Goal: Task Accomplishment & Management: Use online tool/utility

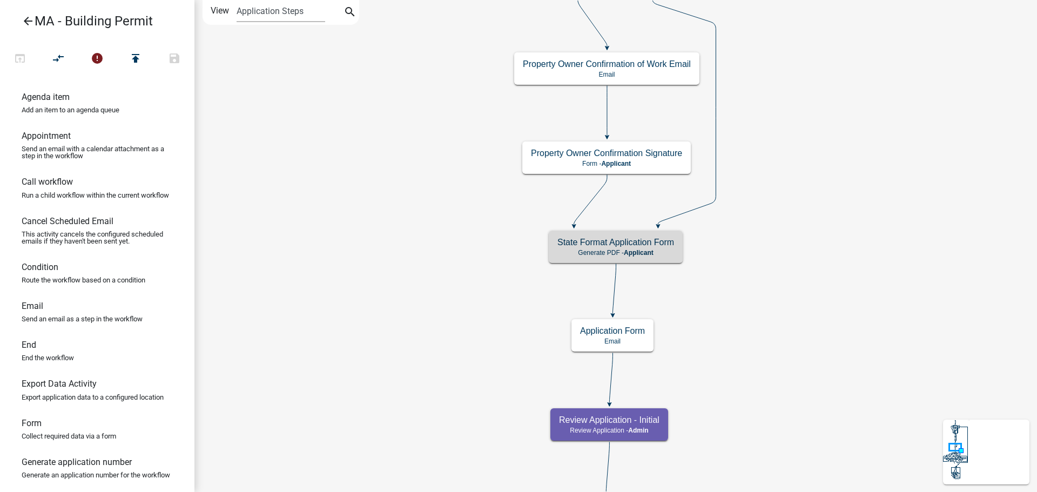
click at [27, 22] on icon "arrow_back" at bounding box center [28, 22] width 13 height 15
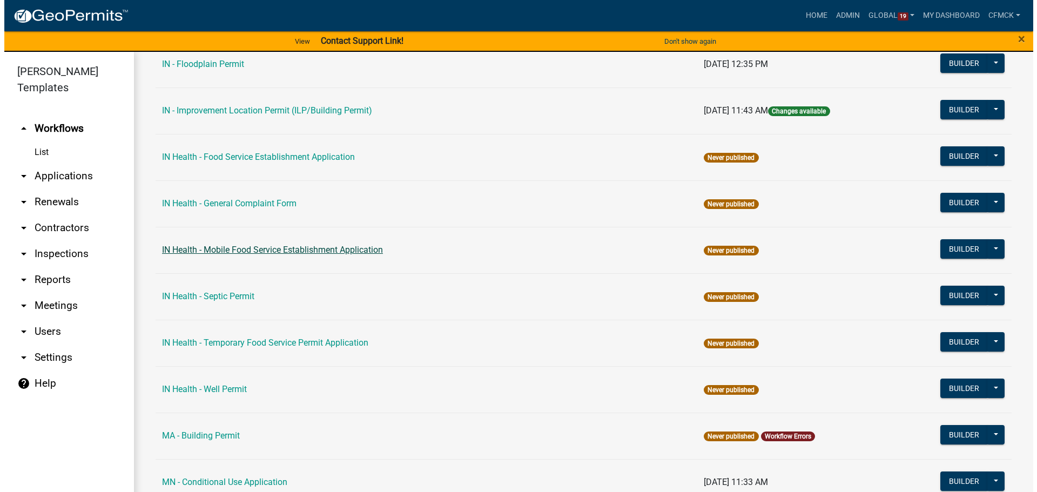
scroll to position [1350, 0]
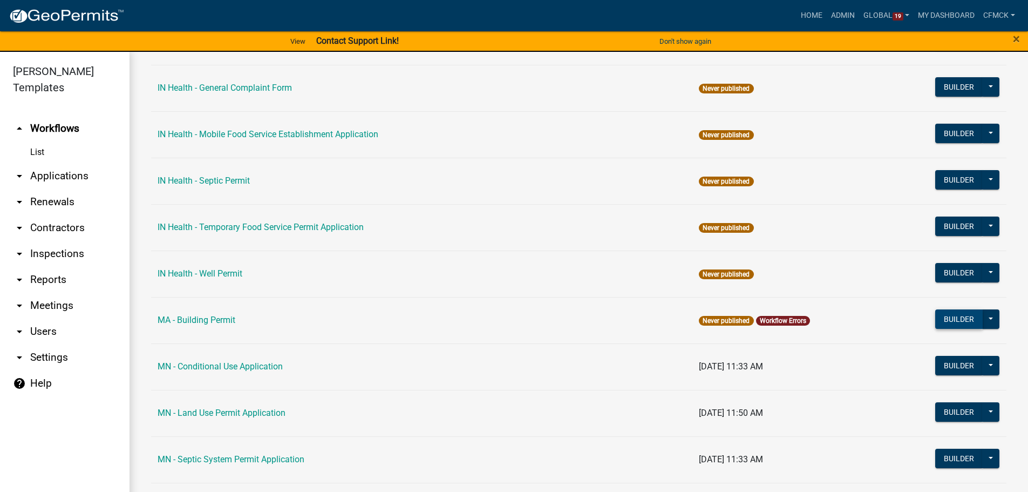
click at [964, 323] on button "Builder" at bounding box center [960, 318] width 48 height 19
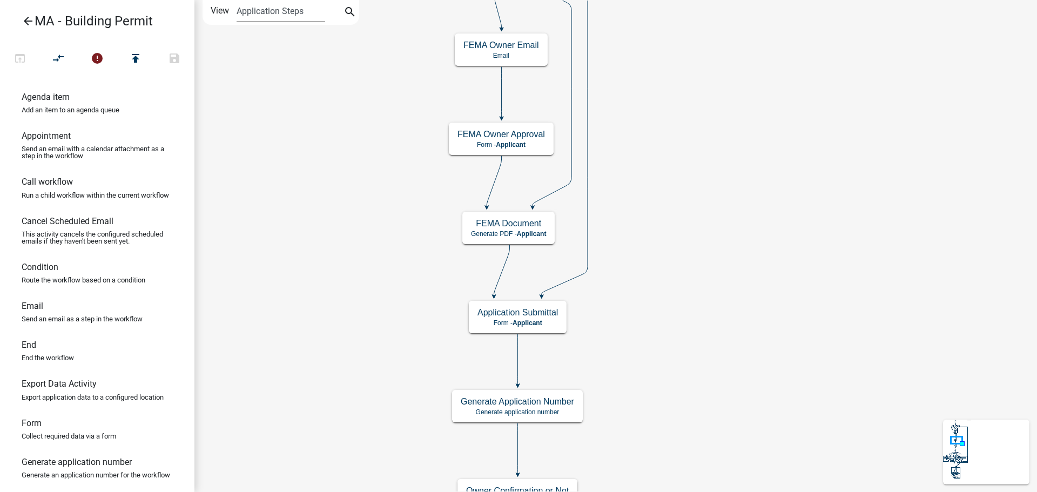
click at [288, 11] on select "Application Steps Post Application Steps" at bounding box center [280, 11] width 88 height 22
click at [298, 12] on select "Application Steps Post Application Steps" at bounding box center [280, 11] width 88 height 22
click at [349, 10] on icon "search" at bounding box center [349, 12] width 13 height 15
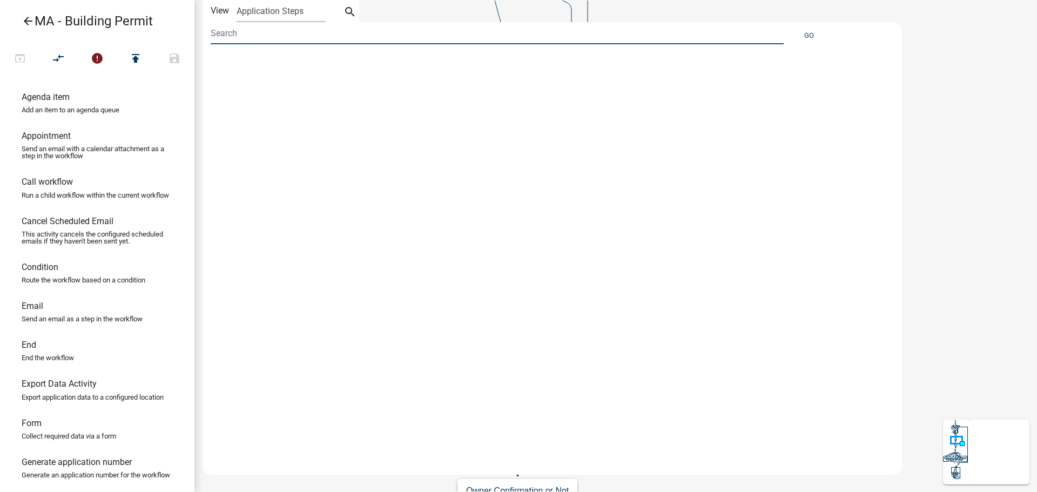
click at [292, 37] on input at bounding box center [497, 33] width 573 height 22
click at [344, 9] on icon "search" at bounding box center [349, 12] width 13 height 15
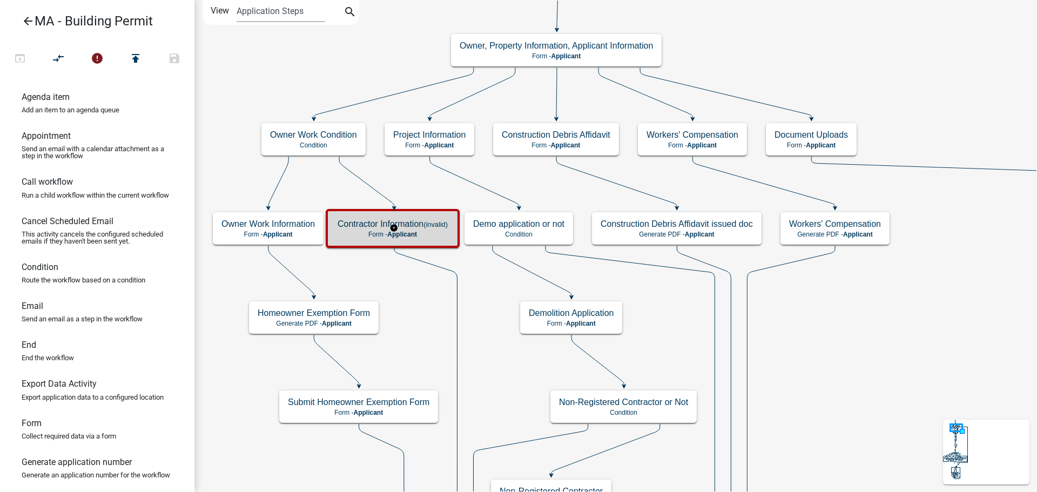
click at [419, 242] on div "Contractor Information (invalid) Form - Applicant" at bounding box center [392, 228] width 127 height 32
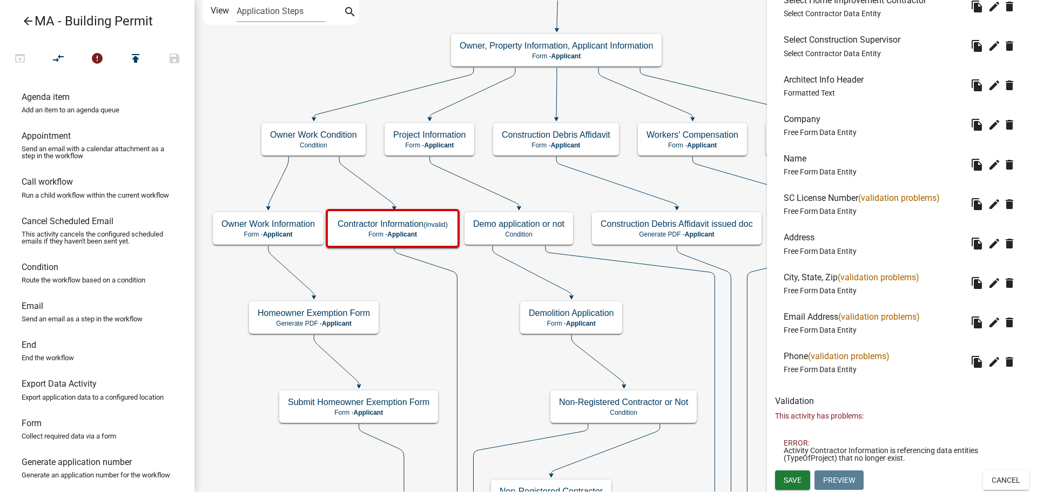
scroll to position [374, 0]
click at [987, 204] on icon "edit" at bounding box center [993, 203] width 13 height 13
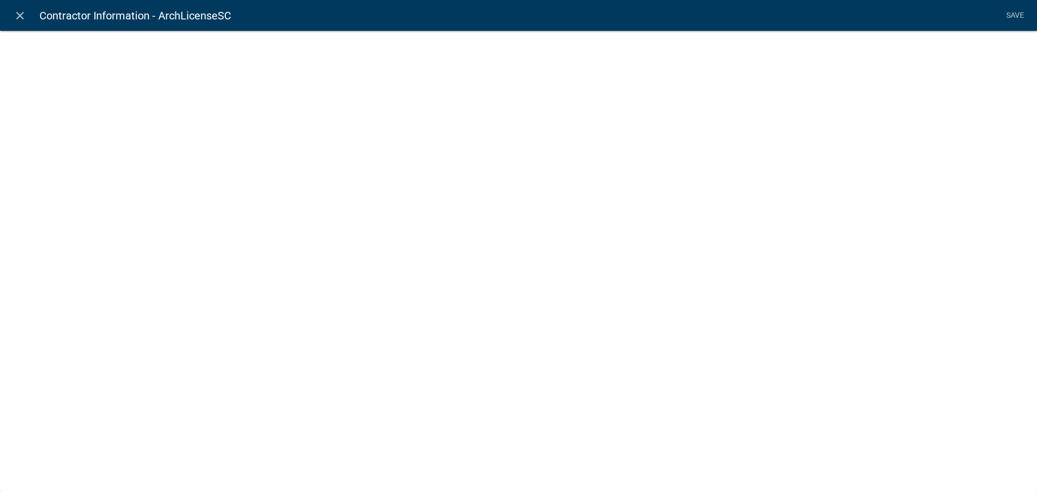
select select
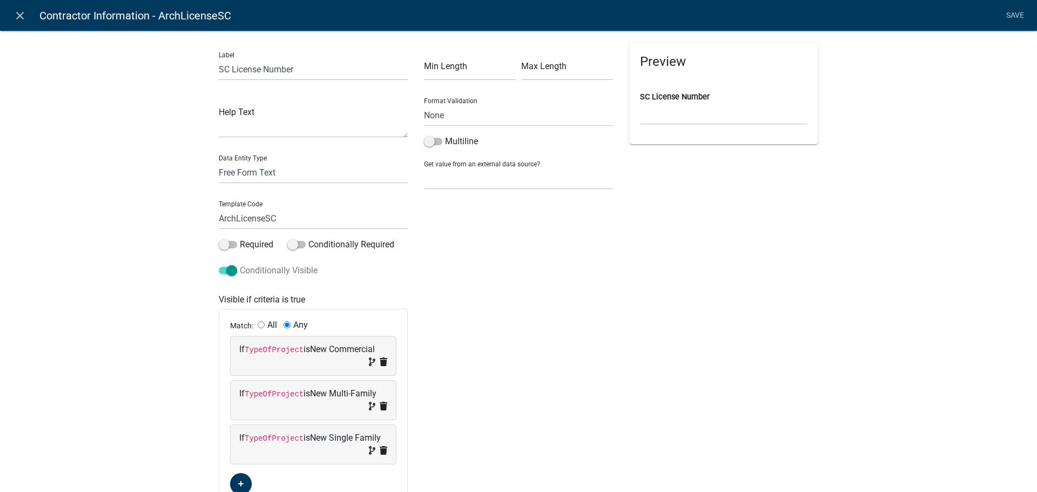
click at [229, 267] on span at bounding box center [228, 271] width 18 height 8
click at [240, 264] on input "Conditionally Visible" at bounding box center [240, 264] width 0 height 0
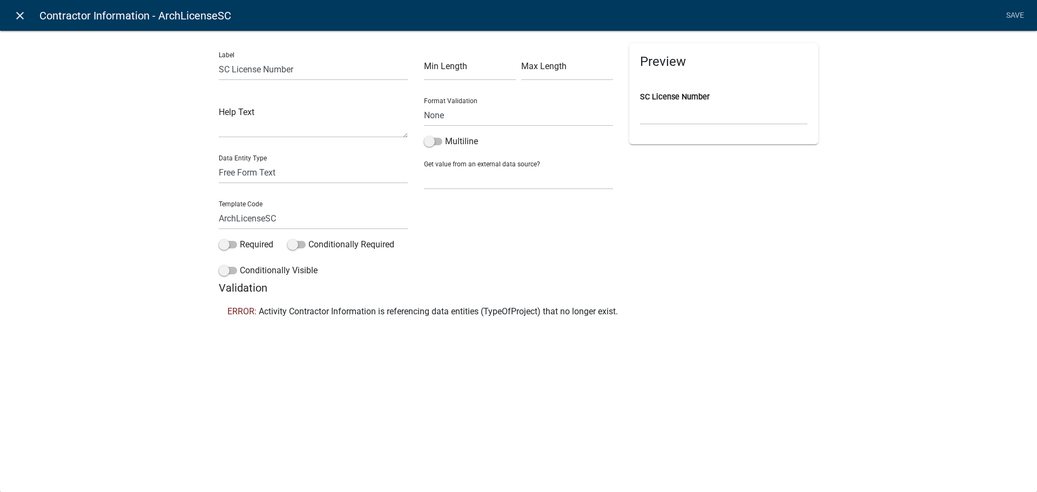
click at [20, 16] on icon "close" at bounding box center [19, 15] width 13 height 13
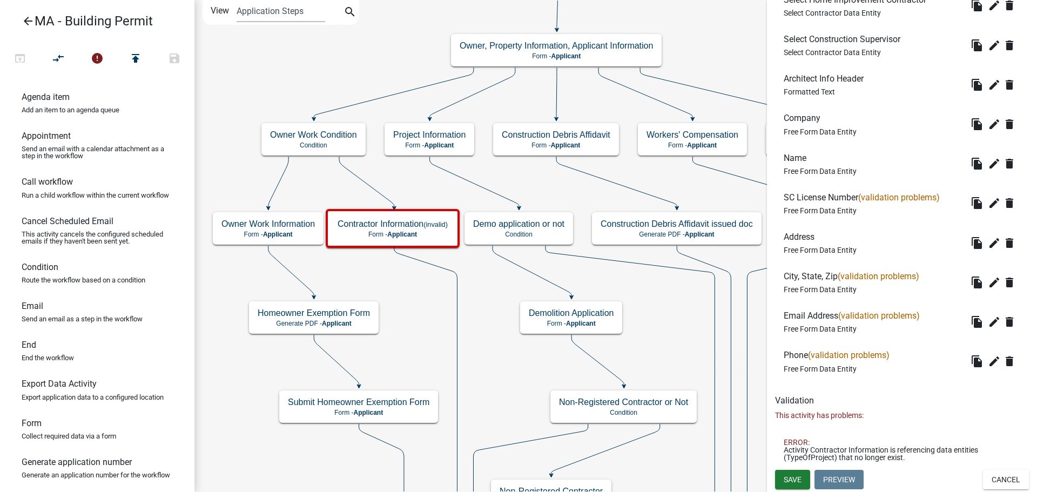
scroll to position [320, 0]
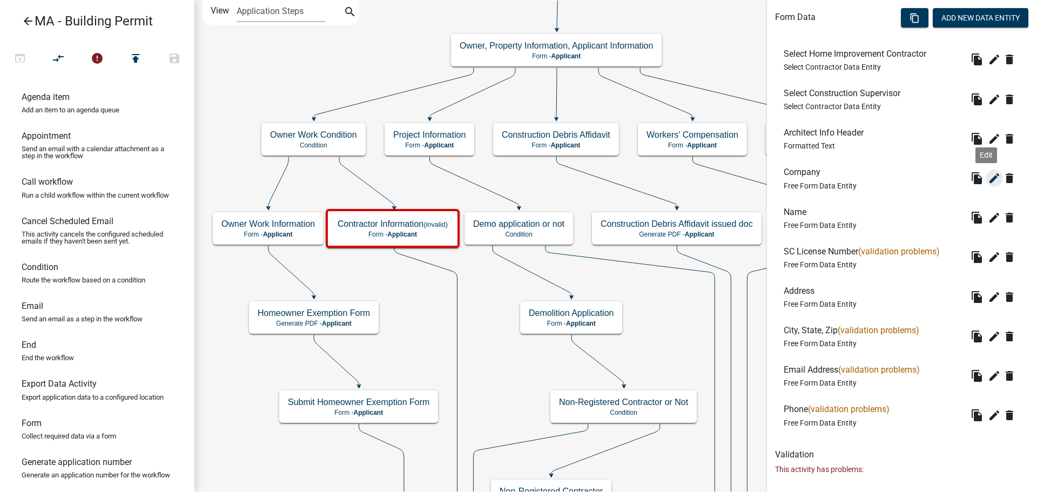
click at [990, 176] on icon "edit" at bounding box center [993, 178] width 13 height 13
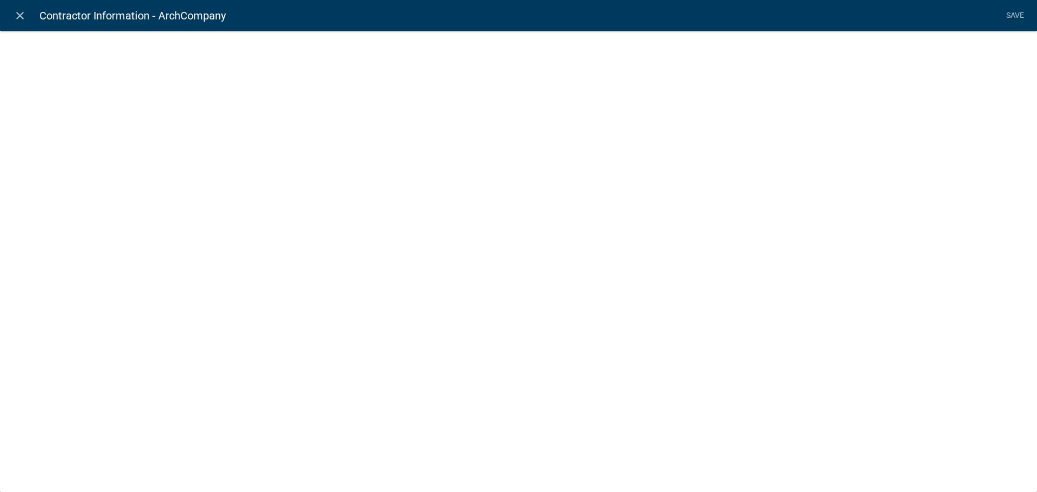
select select
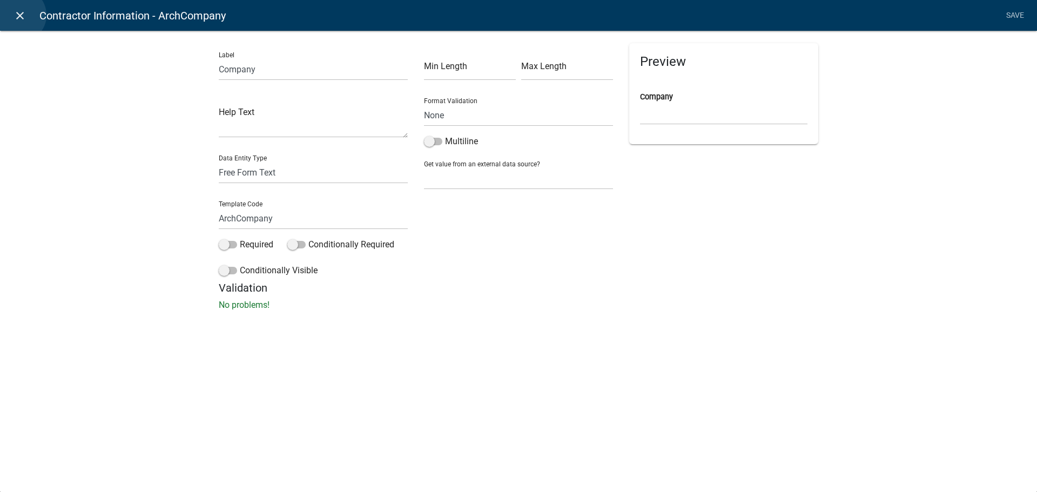
click at [19, 15] on icon "close" at bounding box center [19, 15] width 13 height 13
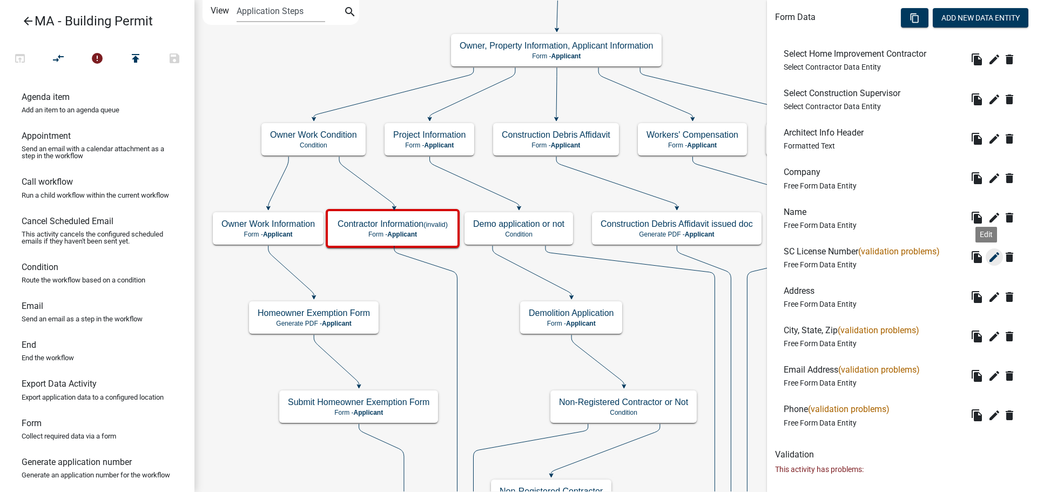
click at [990, 260] on icon "edit" at bounding box center [993, 256] width 13 height 13
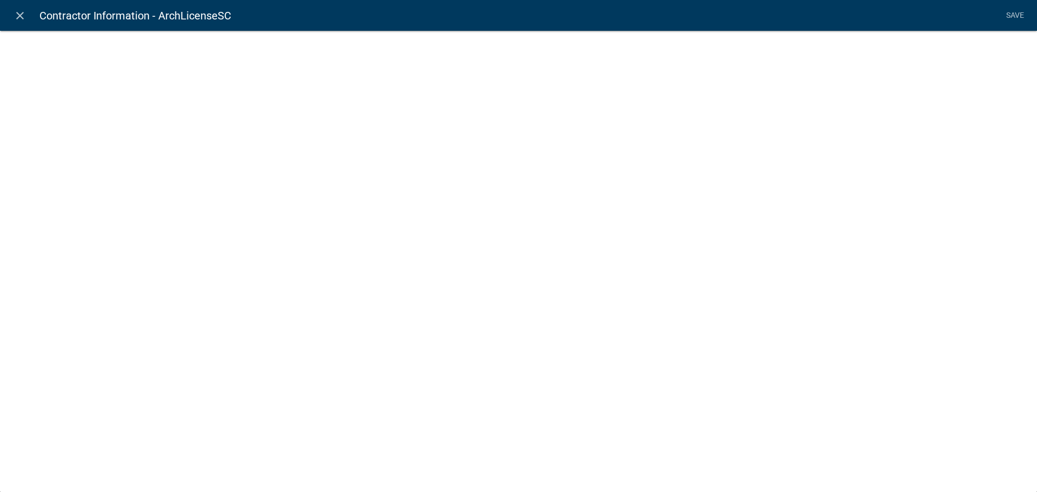
select select
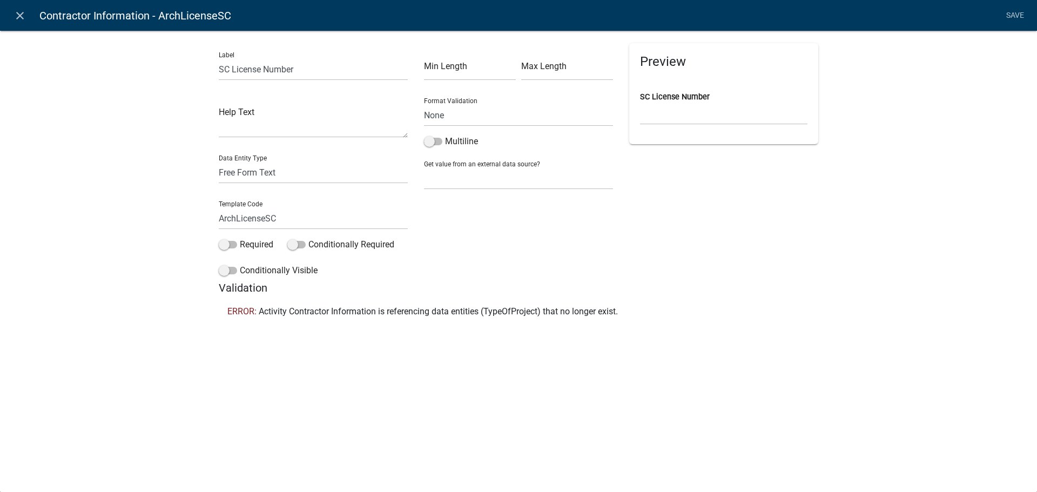
click at [1012, 15] on li "Save" at bounding box center [1014, 15] width 27 height 21
click at [18, 12] on icon "close" at bounding box center [19, 15] width 13 height 13
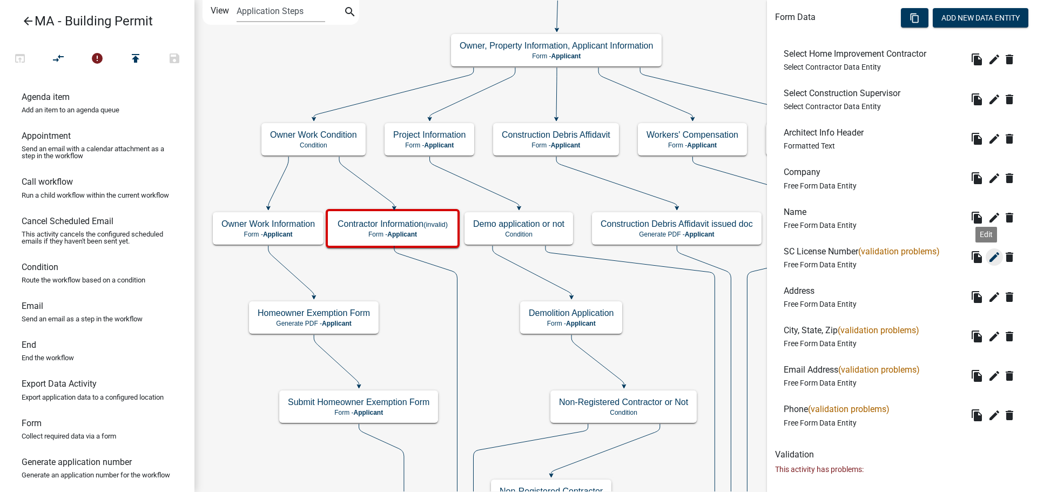
click at [987, 258] on icon "edit" at bounding box center [993, 256] width 13 height 13
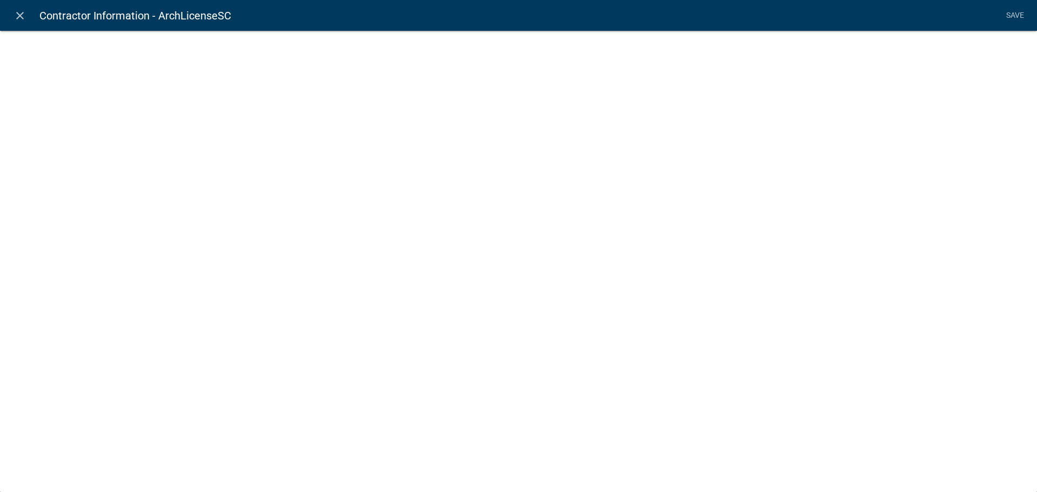
select select
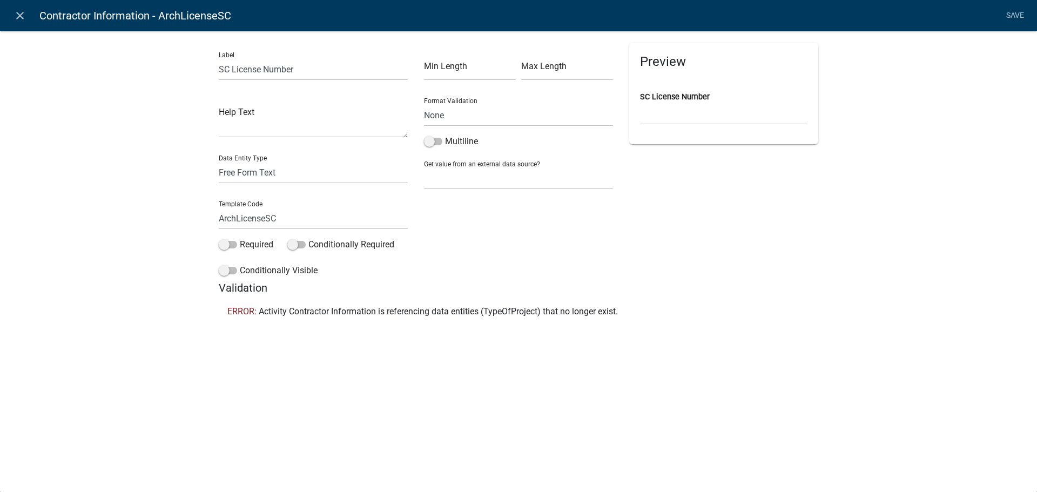
click at [1006, 15] on li "Save" at bounding box center [1014, 15] width 27 height 21
click at [625, 255] on div "Preview SC License Number" at bounding box center [723, 162] width 205 height 238
click at [311, 72] on input "SC License Number" at bounding box center [313, 69] width 189 height 22
click at [418, 281] on form "Label SC License Number Help Text Data Entity Type Free Form Text Document Disp…" at bounding box center [518, 183] width 599 height 281
click at [457, 311] on span "Activity Contractor Information is referencing data entities (TypeOfProject) th…" at bounding box center [438, 311] width 359 height 9
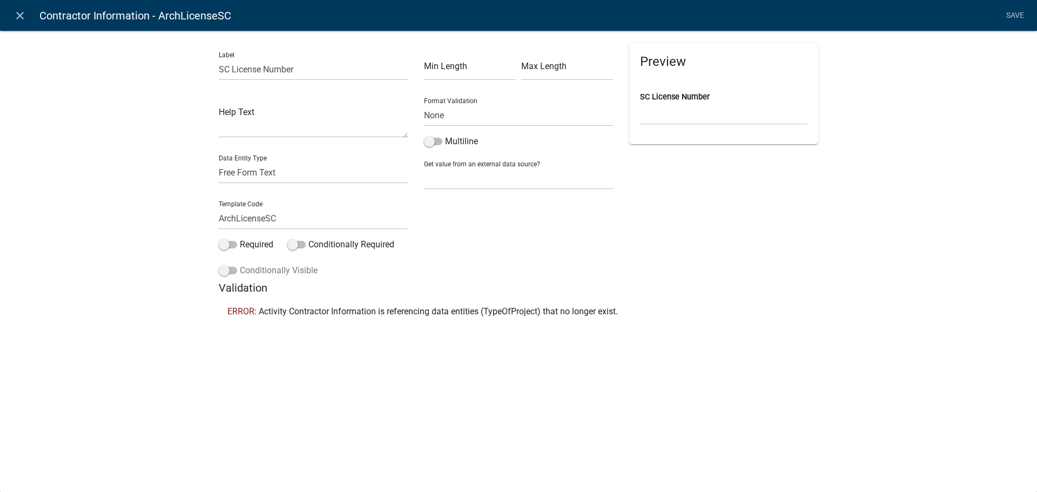
click at [224, 268] on span at bounding box center [228, 271] width 18 height 8
click at [240, 264] on input "Conditionally Visible" at bounding box center [240, 264] width 0 height 0
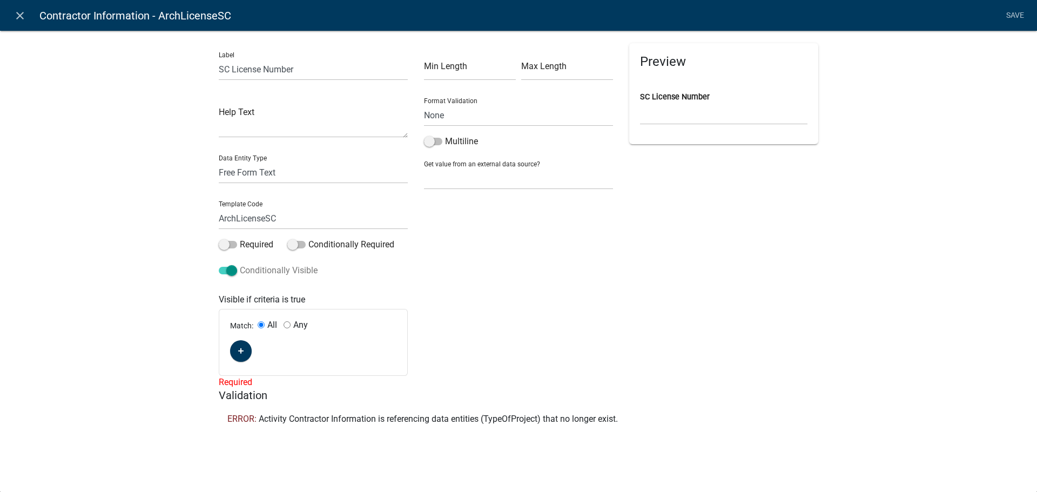
click at [232, 268] on span at bounding box center [228, 271] width 18 height 8
click at [240, 264] on input "Conditionally Visible" at bounding box center [240, 264] width 0 height 0
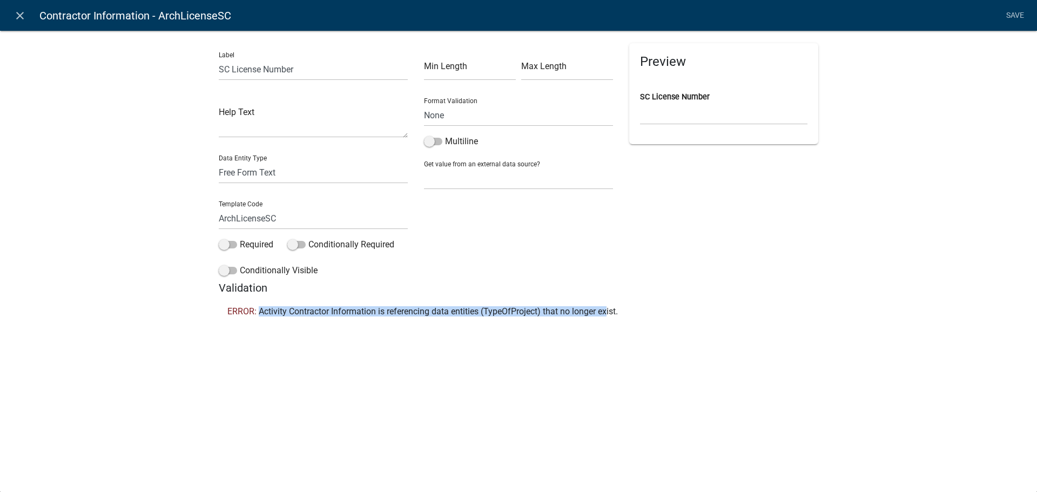
drag, startPoint x: 253, startPoint y: 315, endPoint x: 610, endPoint y: 332, distance: 357.8
click at [610, 332] on div "Label SC License Number Help Text Data Entity Type Free Form Text Document Disp…" at bounding box center [518, 180] width 1037 height 334
click at [21, 19] on icon "close" at bounding box center [19, 15] width 13 height 13
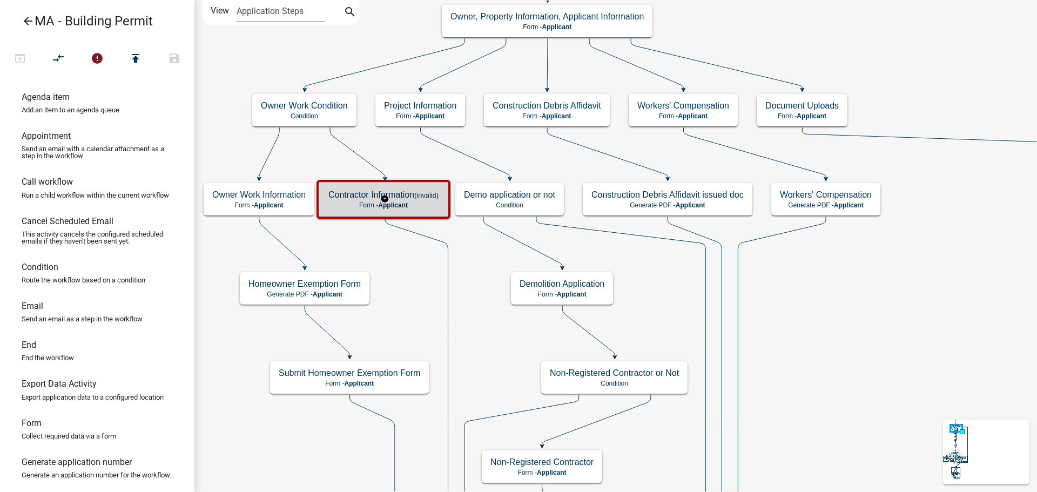
click at [375, 197] on h5 "Contractor Information (invalid)" at bounding box center [383, 194] width 110 height 10
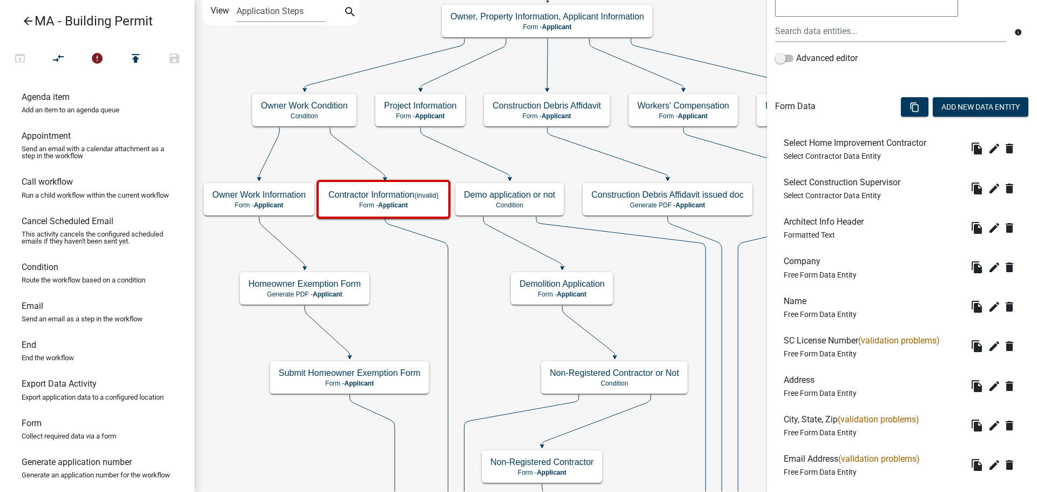
scroll to position [324, 0]
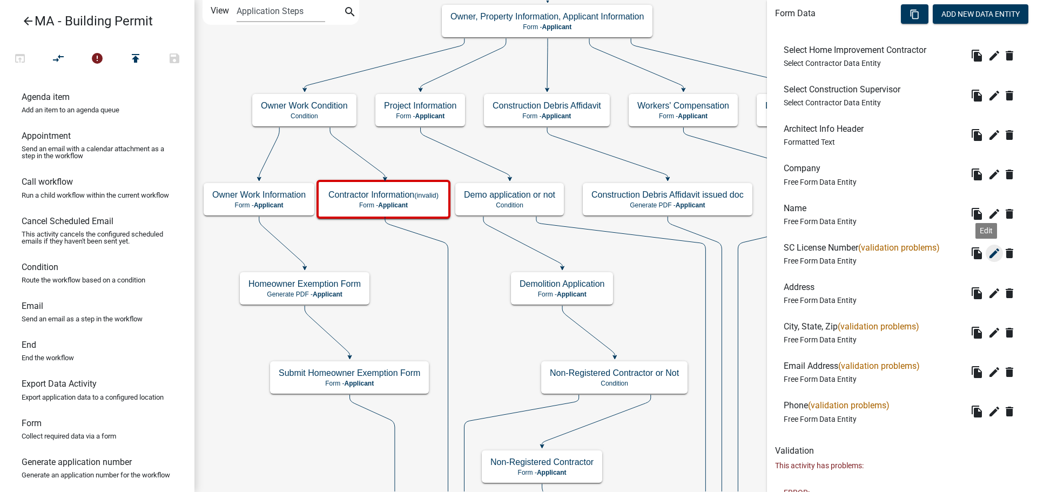
click at [990, 250] on icon "edit" at bounding box center [993, 253] width 13 height 13
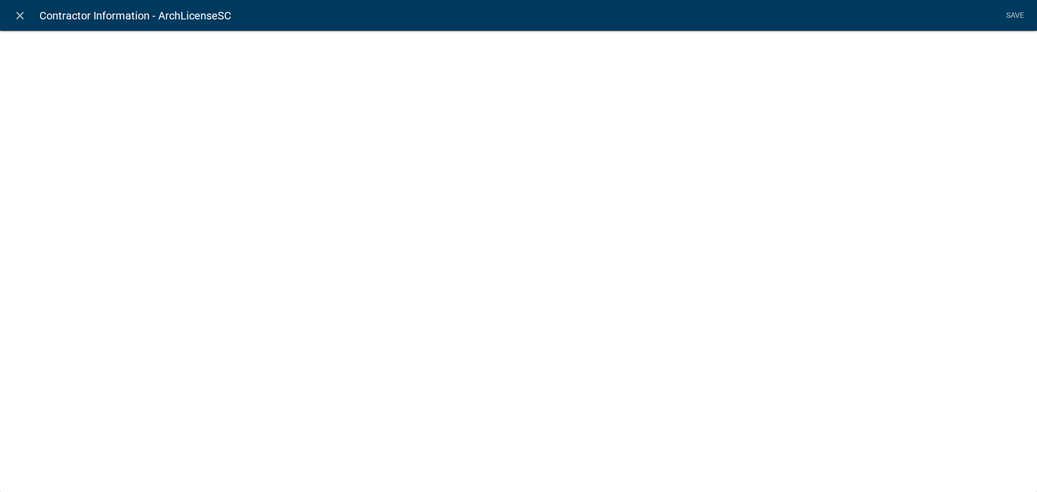
select select
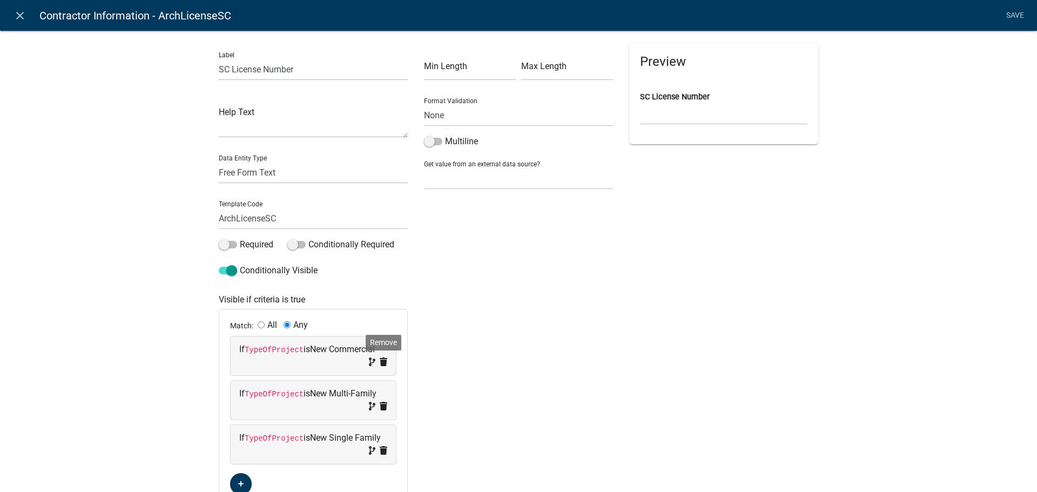
click at [382, 360] on icon at bounding box center [384, 361] width 8 height 9
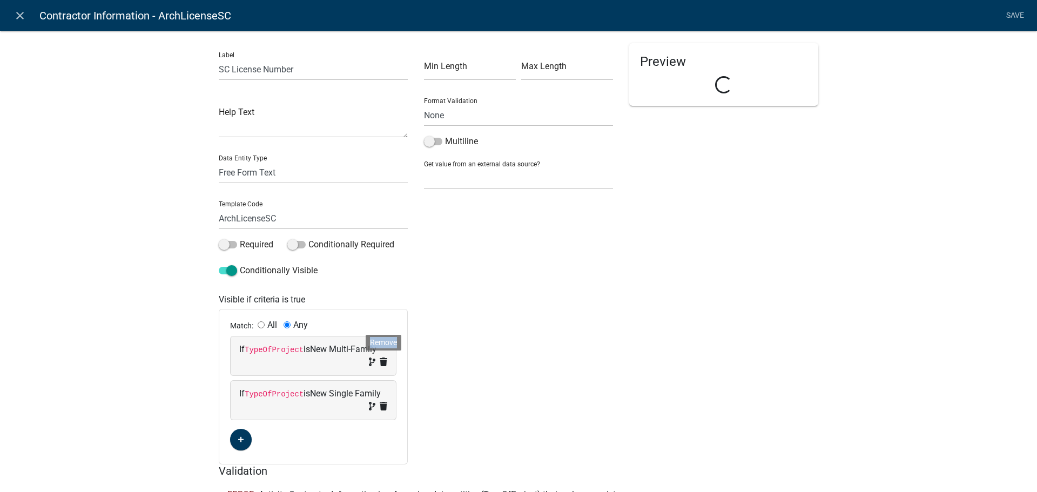
click at [382, 360] on icon at bounding box center [384, 361] width 8 height 9
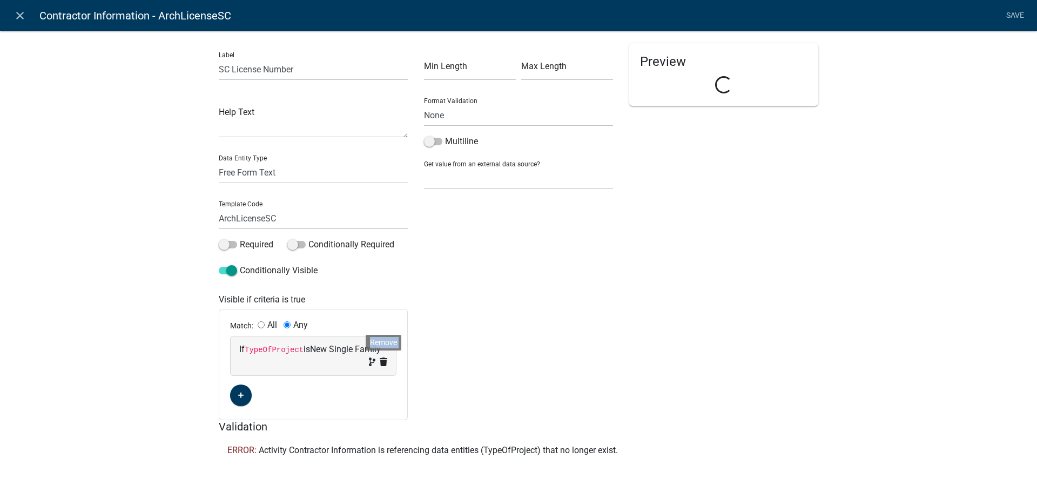
click at [382, 360] on icon at bounding box center [384, 361] width 8 height 9
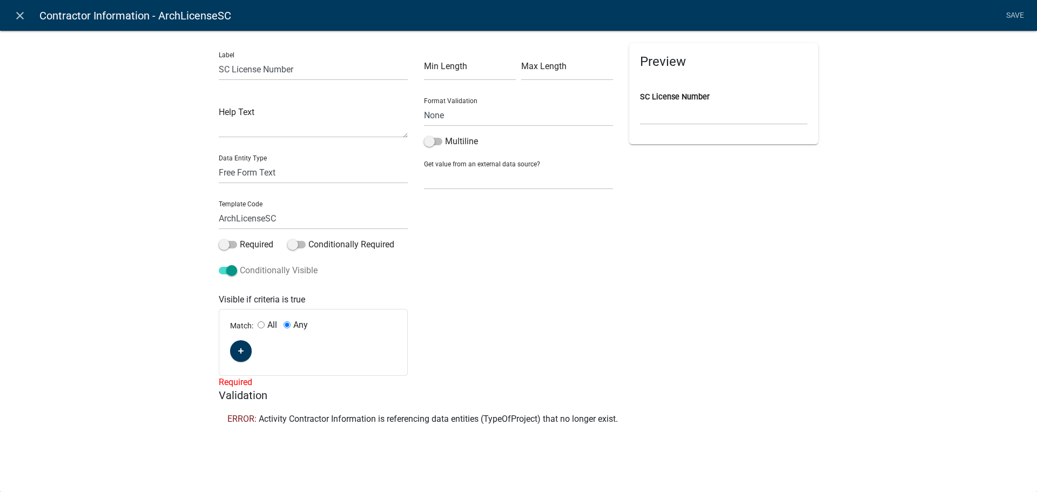
click at [232, 269] on span at bounding box center [228, 271] width 18 height 8
click at [240, 264] on input "Conditionally Visible" at bounding box center [240, 264] width 0 height 0
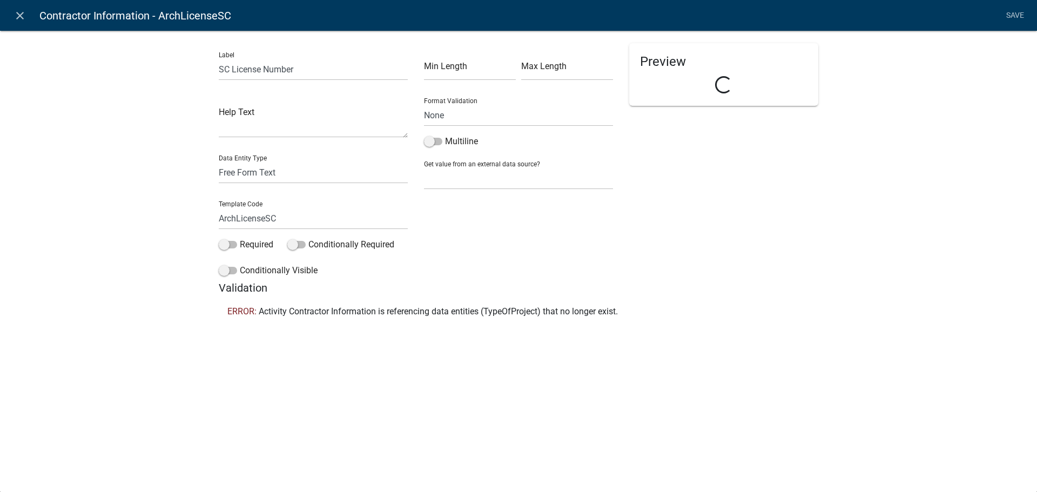
click at [758, 246] on div "Preview Loading..." at bounding box center [723, 162] width 205 height 238
click at [1024, 16] on link "Save" at bounding box center [1014, 15] width 27 height 21
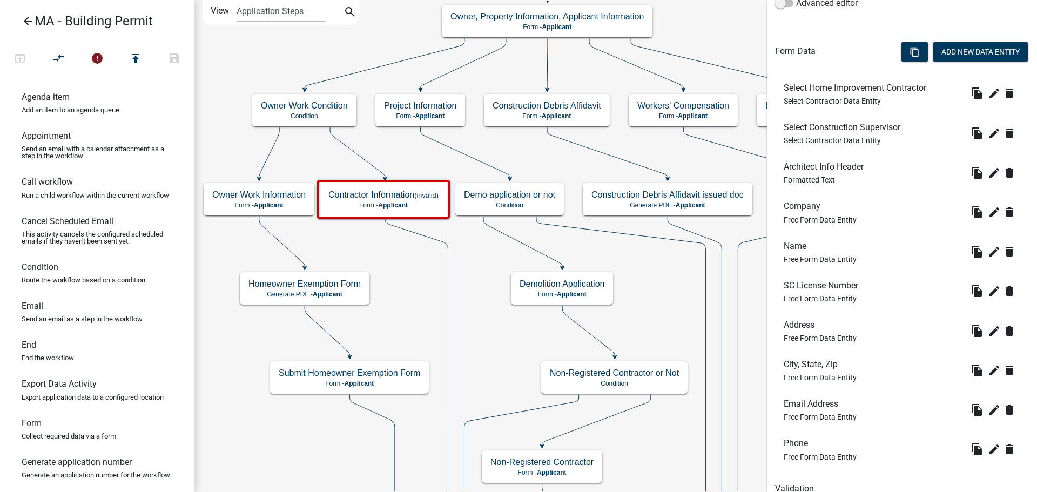
scroll to position [394, 0]
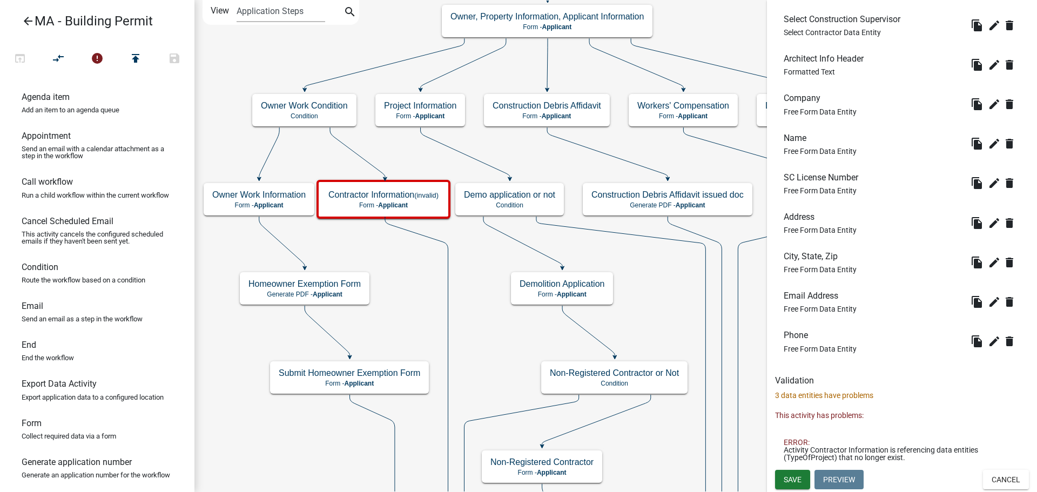
click at [845, 394] on p "3 data entities have problems" at bounding box center [902, 395] width 254 height 11
click at [845, 406] on div "Validation 3 data entities have problems This activity has problems: ERROR: Act…" at bounding box center [902, 422] width 254 height 94
click at [987, 224] on icon "edit" at bounding box center [993, 222] width 13 height 13
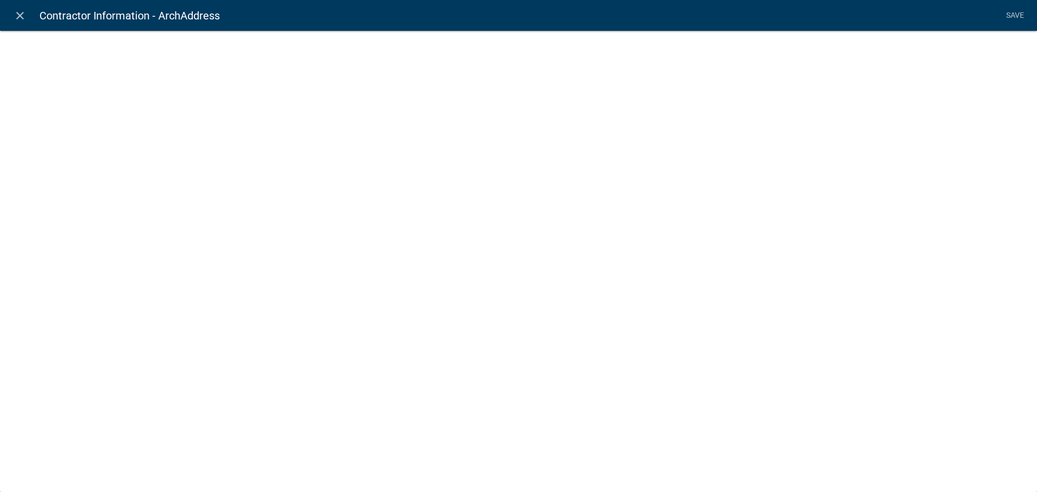
select select
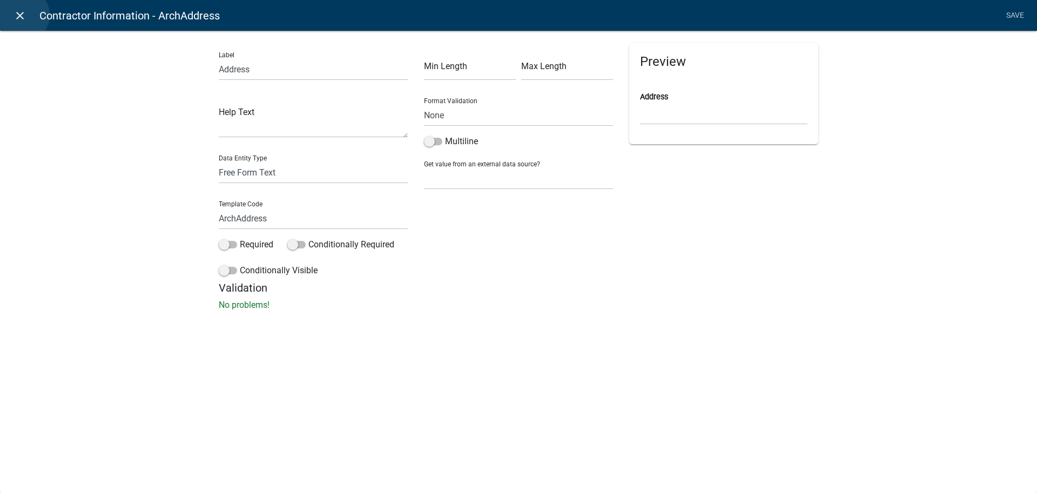
click at [22, 15] on icon "close" at bounding box center [19, 15] width 13 height 13
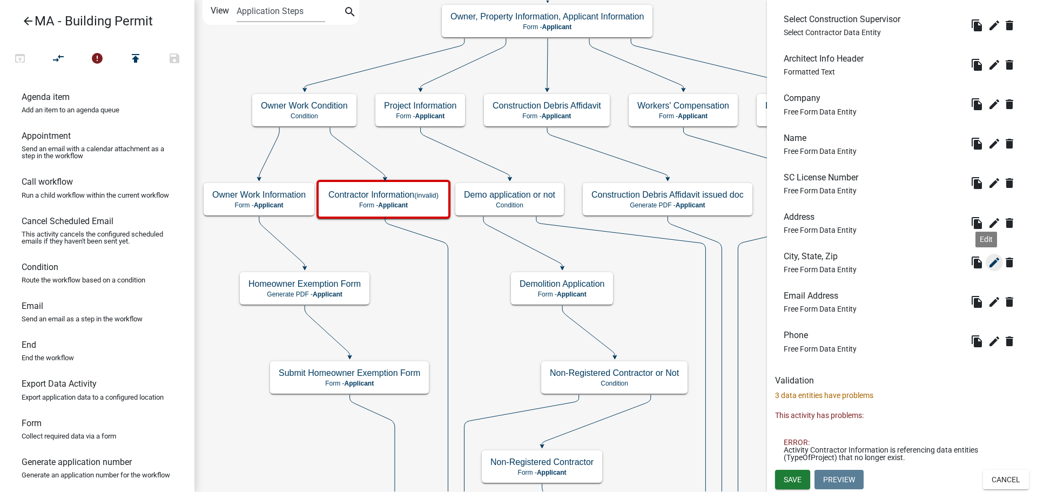
click at [987, 262] on icon "edit" at bounding box center [993, 262] width 13 height 13
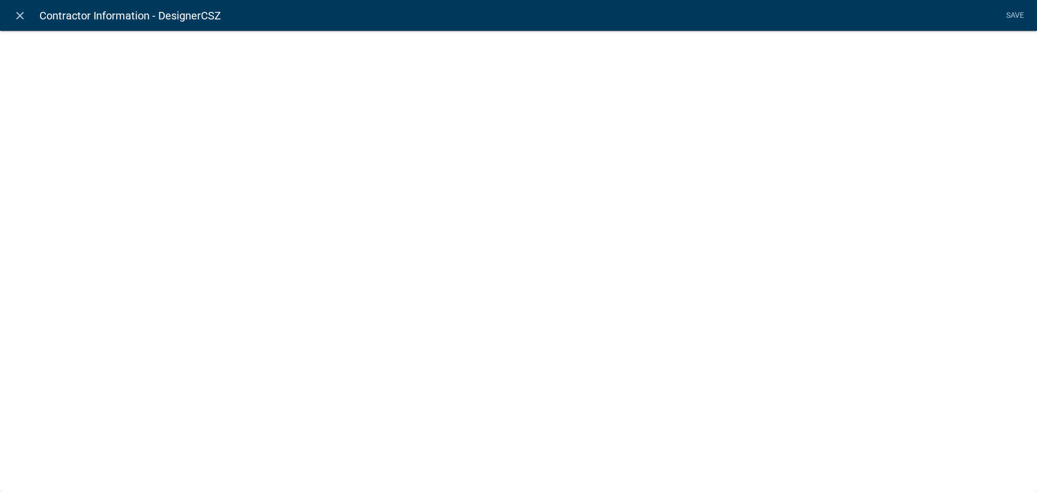
select select
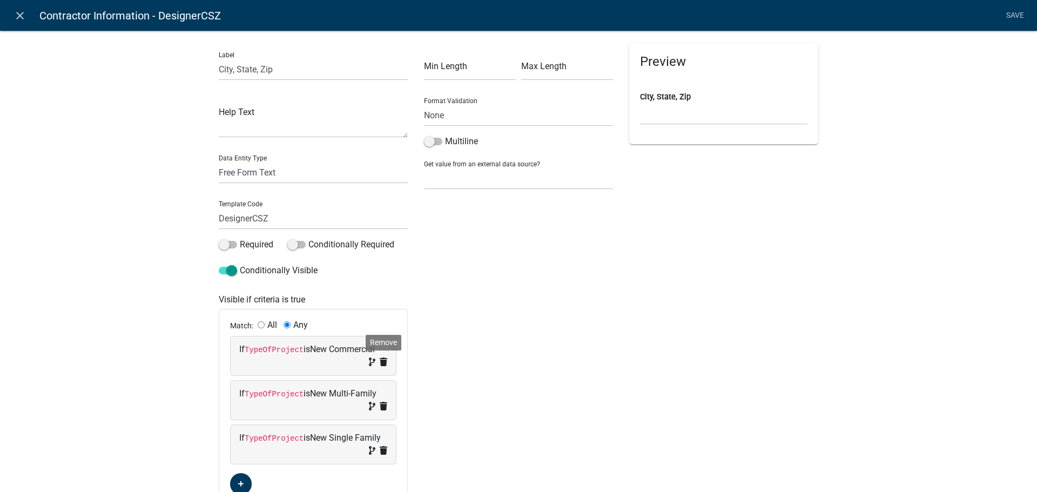
click at [380, 360] on icon at bounding box center [384, 361] width 8 height 9
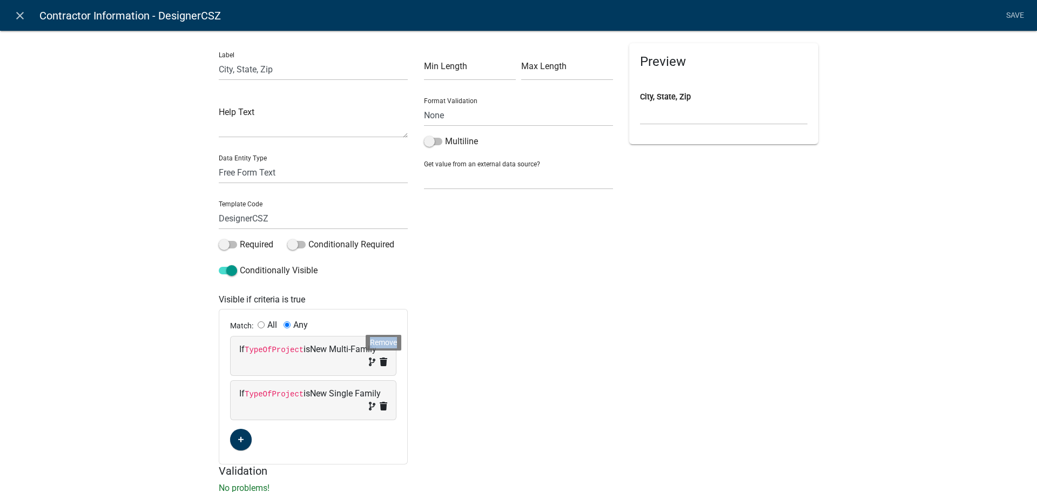
click at [380, 360] on icon at bounding box center [384, 361] width 8 height 9
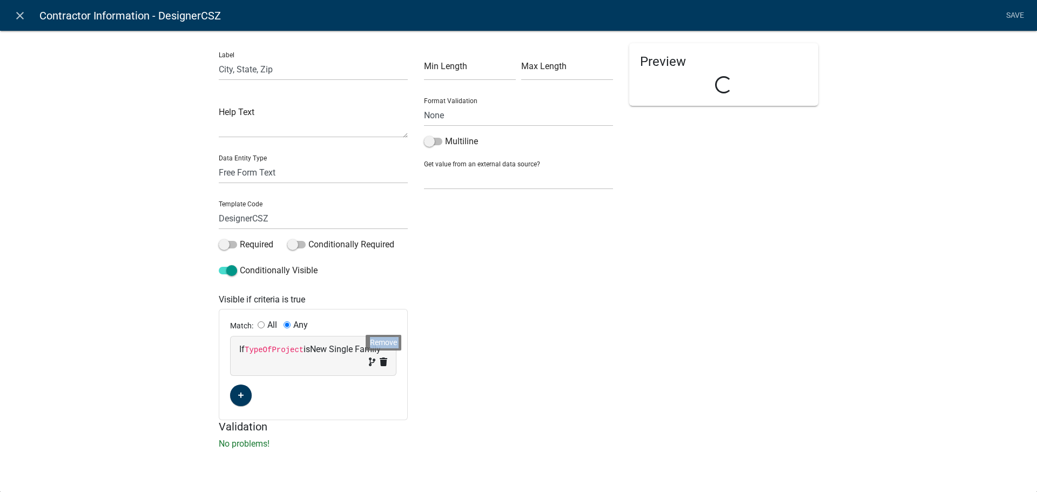
click at [380, 360] on icon at bounding box center [384, 361] width 8 height 9
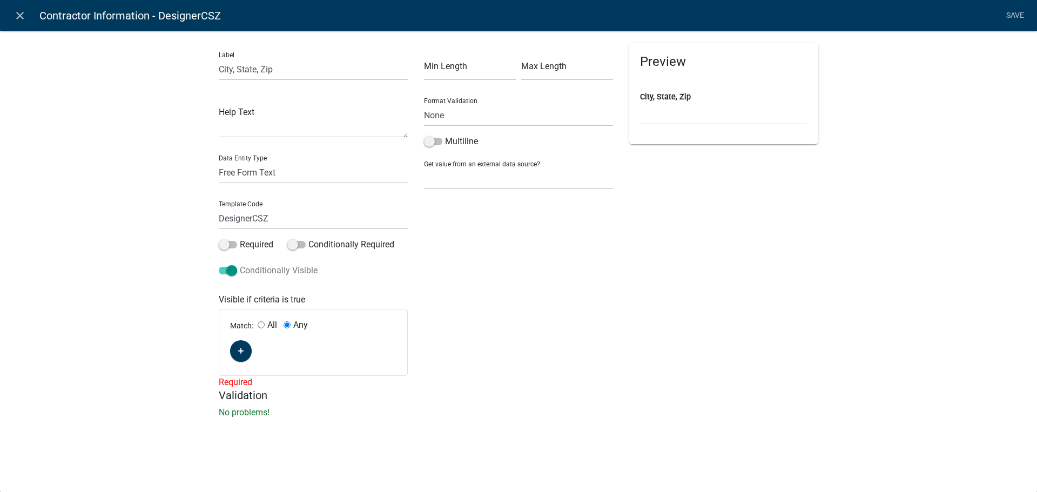
click at [230, 271] on span at bounding box center [228, 271] width 18 height 8
click at [240, 264] on input "Conditionally Visible" at bounding box center [240, 264] width 0 height 0
click at [1016, 15] on link "Save" at bounding box center [1014, 15] width 27 height 21
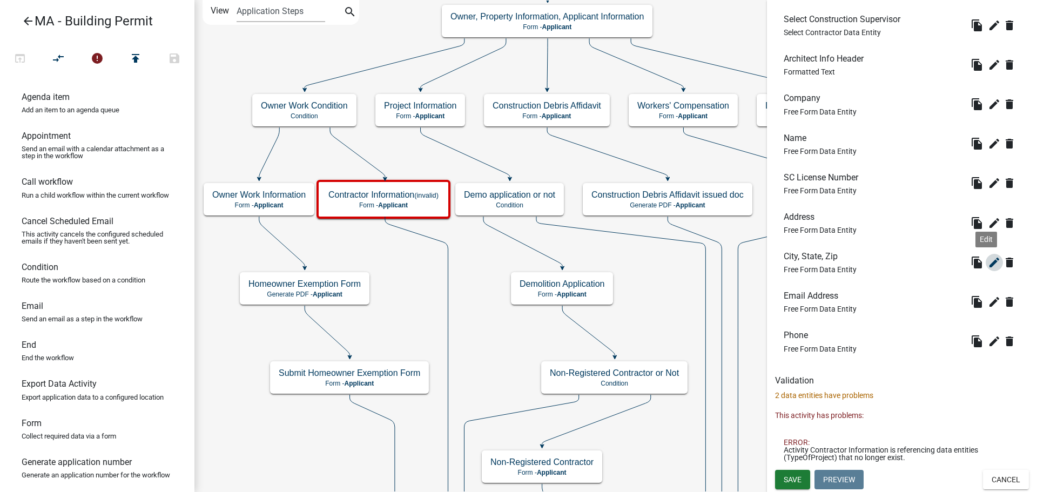
click at [987, 263] on icon "edit" at bounding box center [993, 262] width 13 height 13
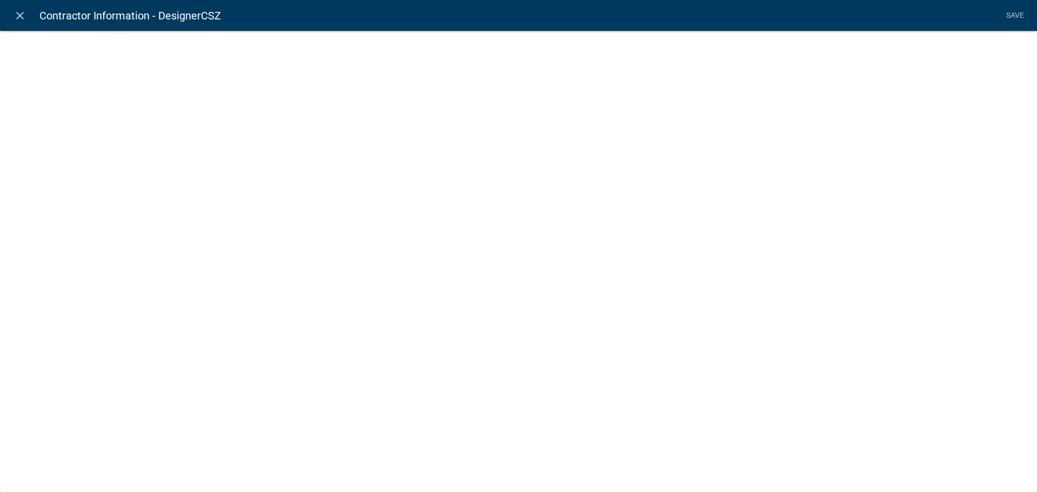
select select
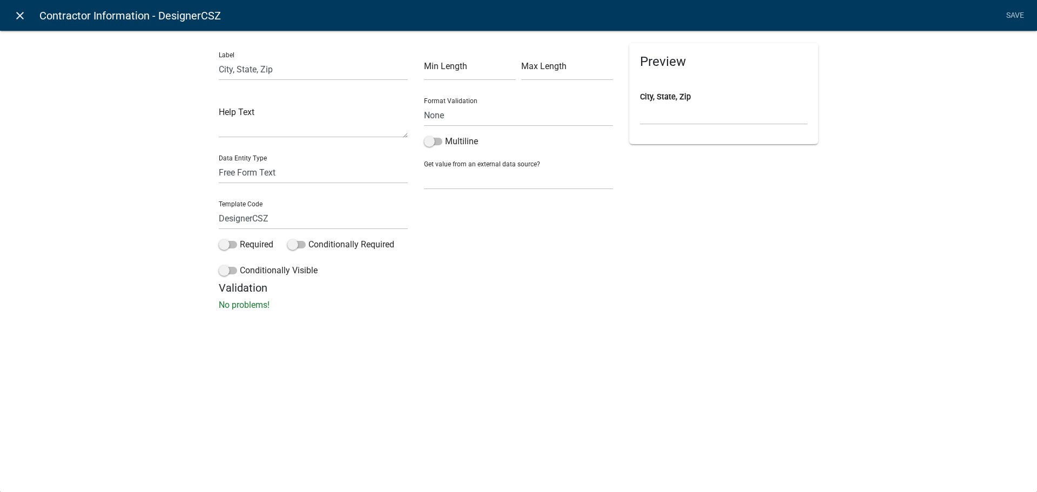
click at [15, 15] on icon "close" at bounding box center [19, 15] width 13 height 13
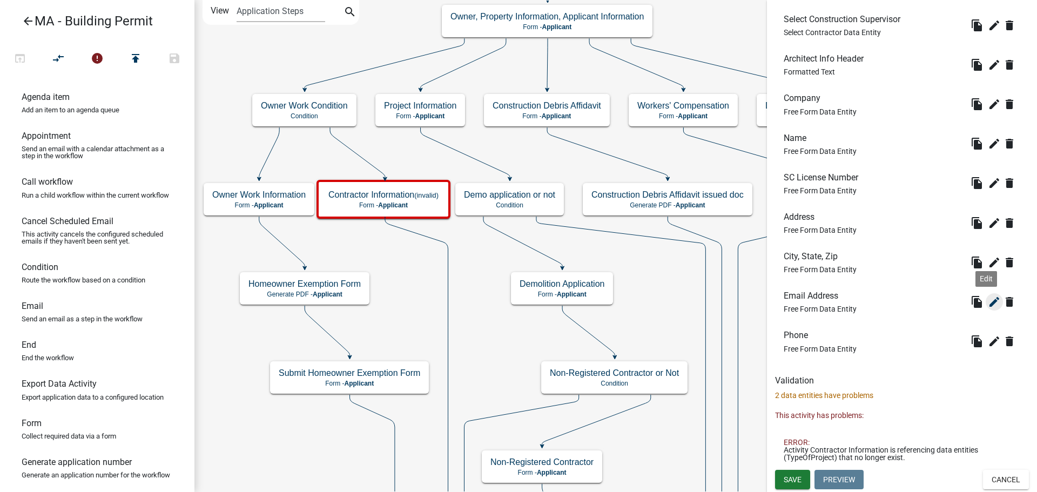
click at [987, 303] on icon "edit" at bounding box center [993, 301] width 13 height 13
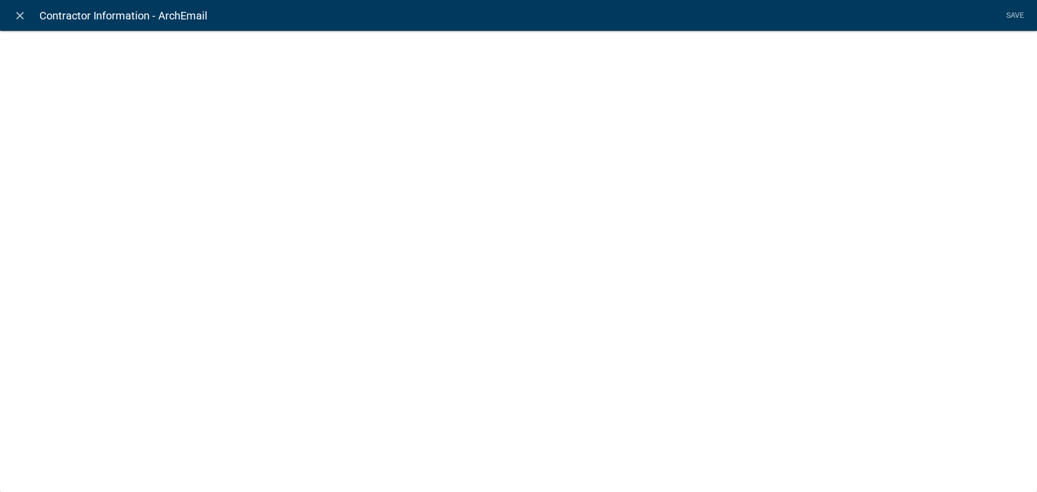
select select "0"
select select
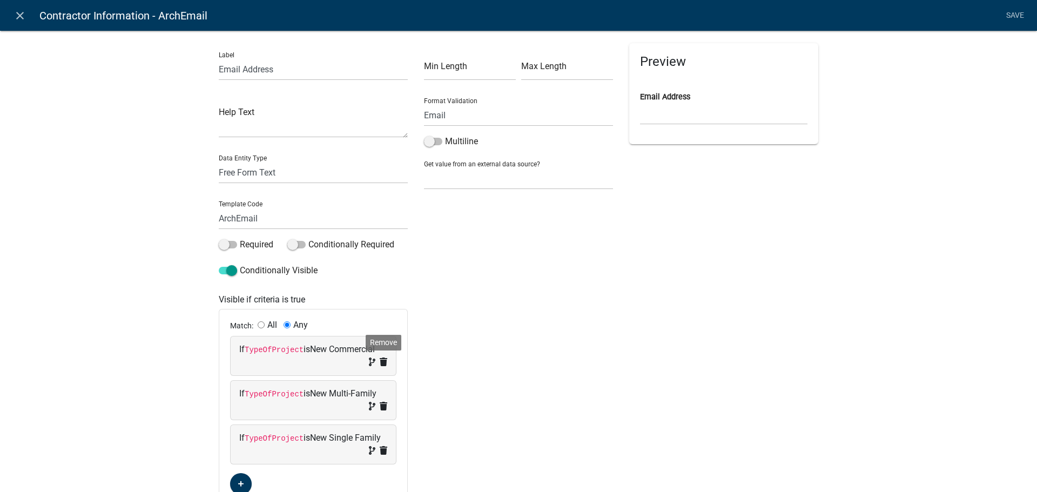
click at [380, 363] on icon at bounding box center [384, 361] width 8 height 9
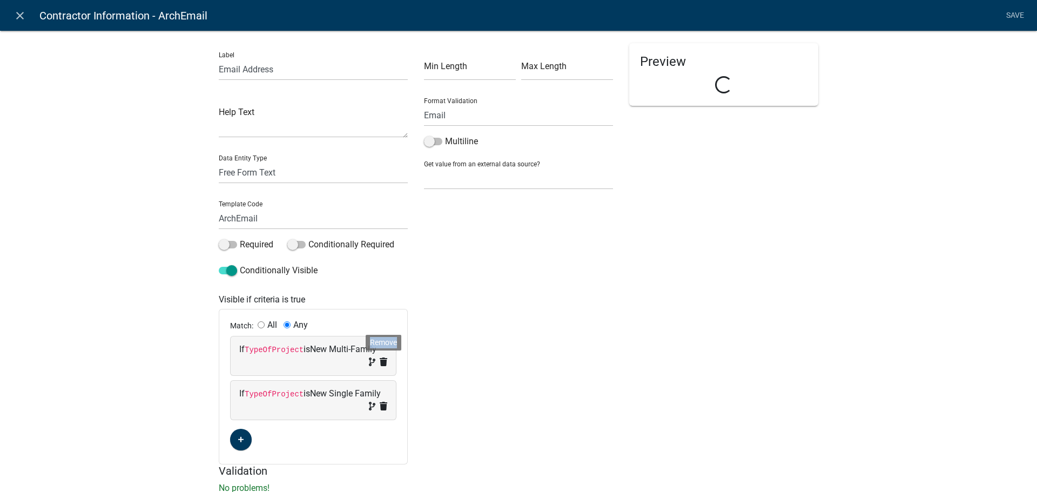
click at [380, 363] on icon at bounding box center [384, 361] width 8 height 9
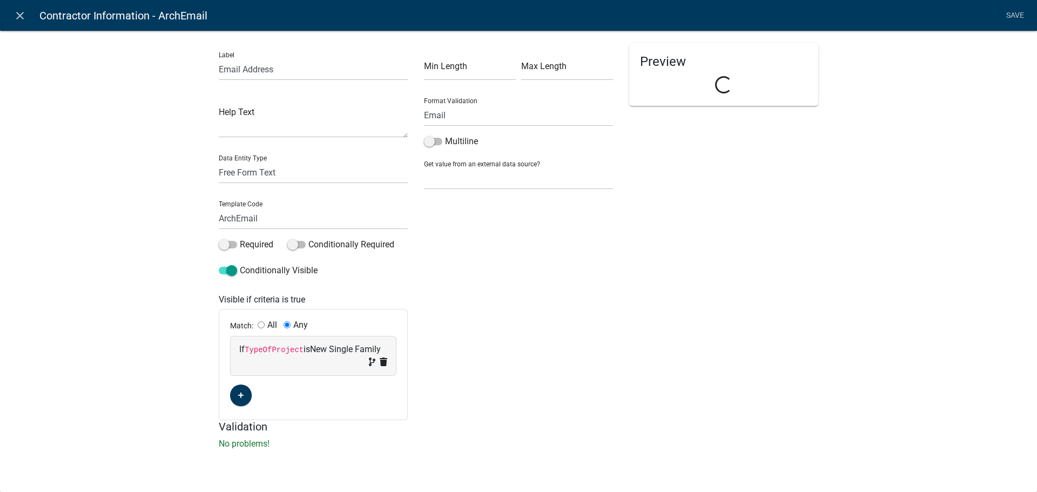
click at [376, 363] on span at bounding box center [375, 362] width 23 height 13
select select
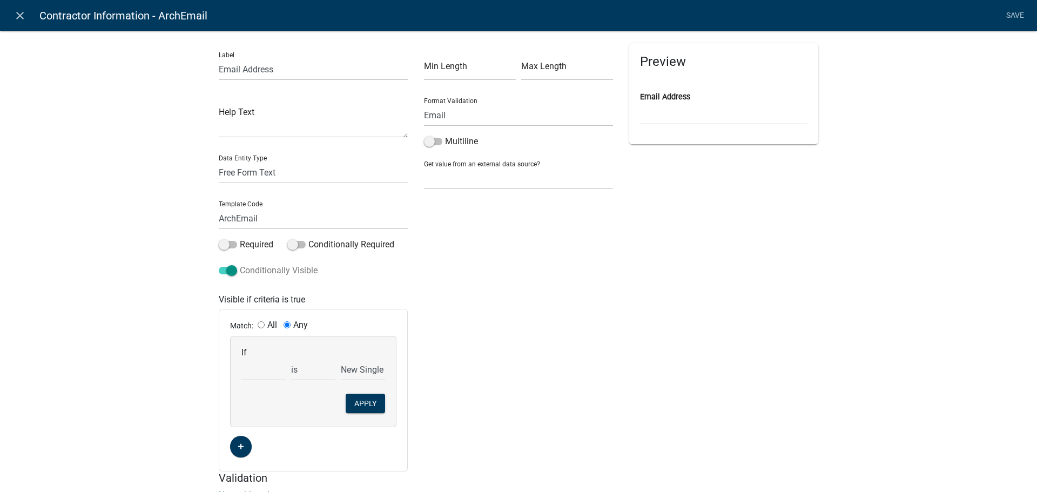
click at [224, 271] on span at bounding box center [228, 271] width 18 height 8
click at [240, 264] on input "Conditionally Visible" at bounding box center [240, 264] width 0 height 0
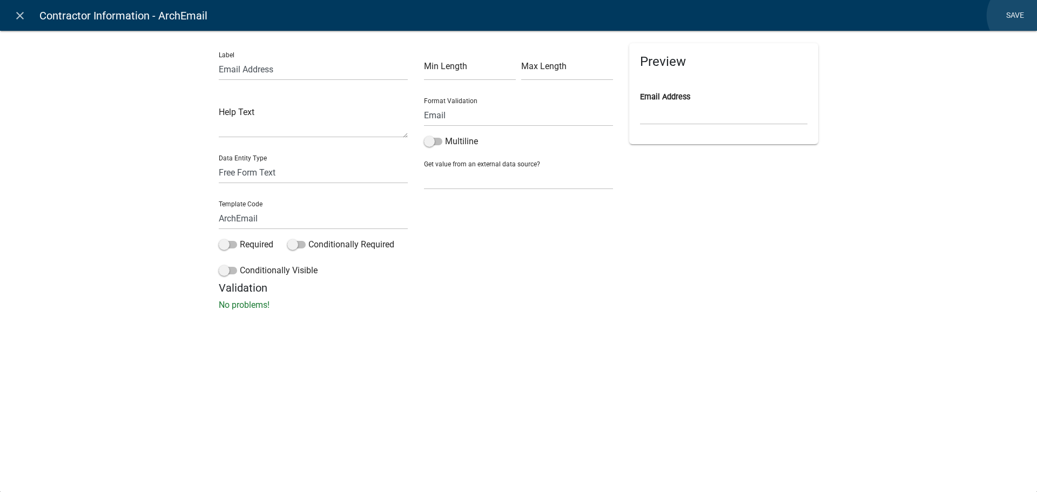
click at [1020, 16] on link "Save" at bounding box center [1014, 15] width 27 height 21
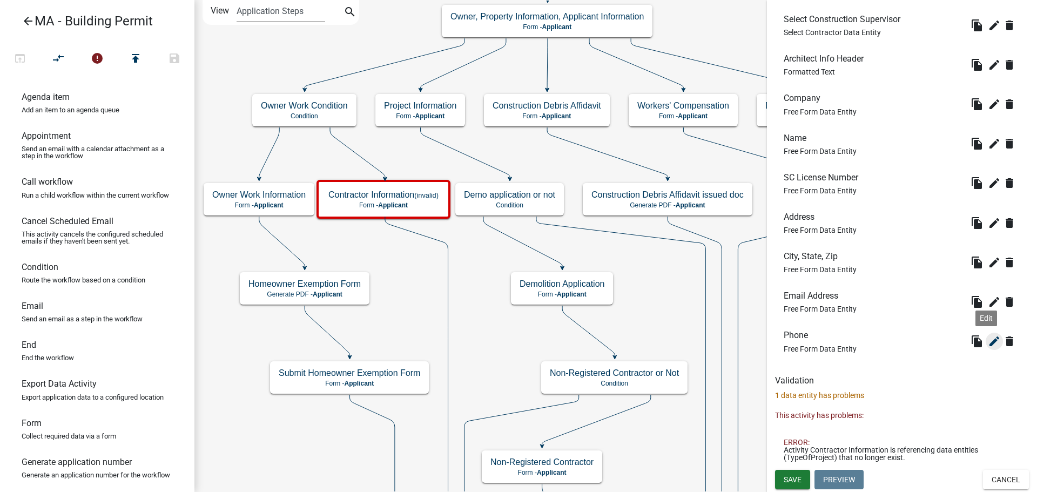
click at [987, 343] on icon "edit" at bounding box center [993, 341] width 13 height 13
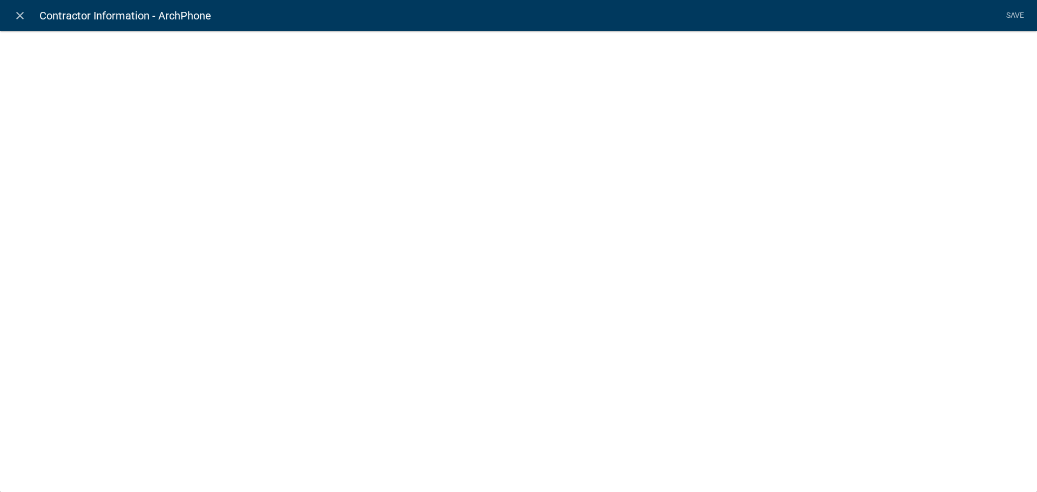
select select "1"
select select
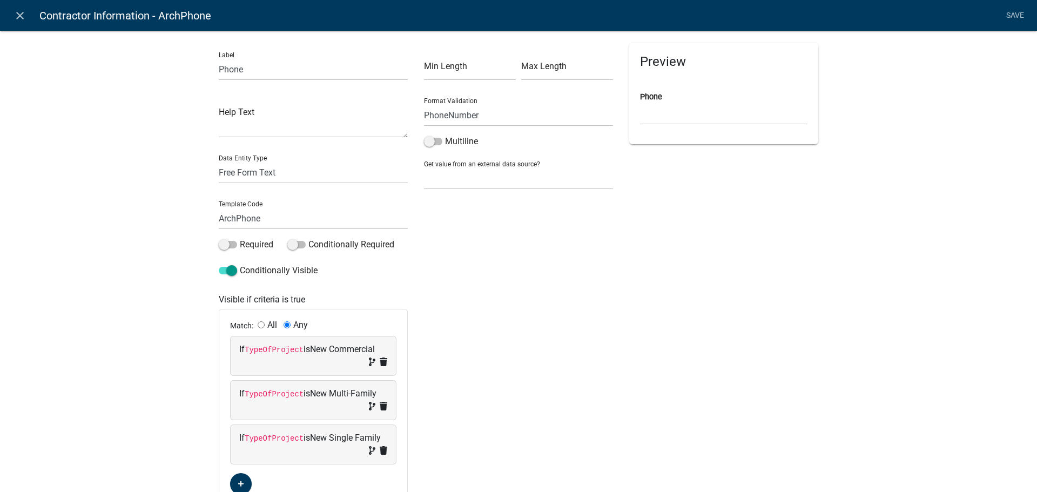
click at [383, 362] on div "If TypeOfProject is New Commercial" at bounding box center [313, 355] width 165 height 39
select select
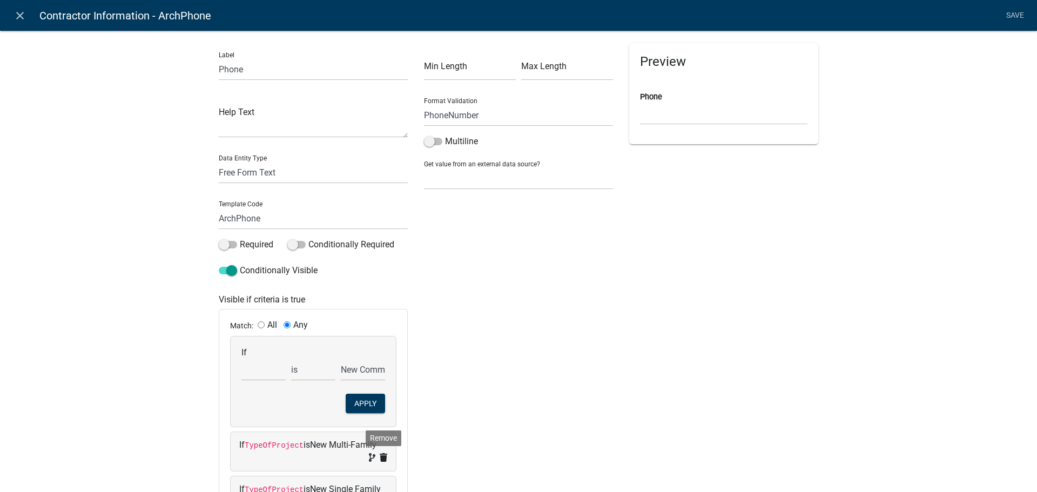
click at [380, 457] on icon at bounding box center [384, 457] width 8 height 9
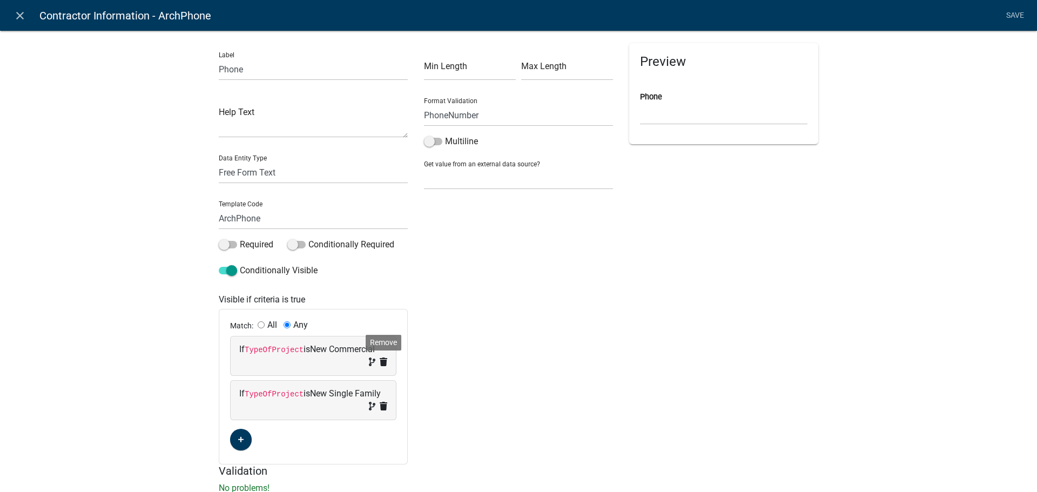
click at [380, 362] on icon at bounding box center [384, 361] width 8 height 9
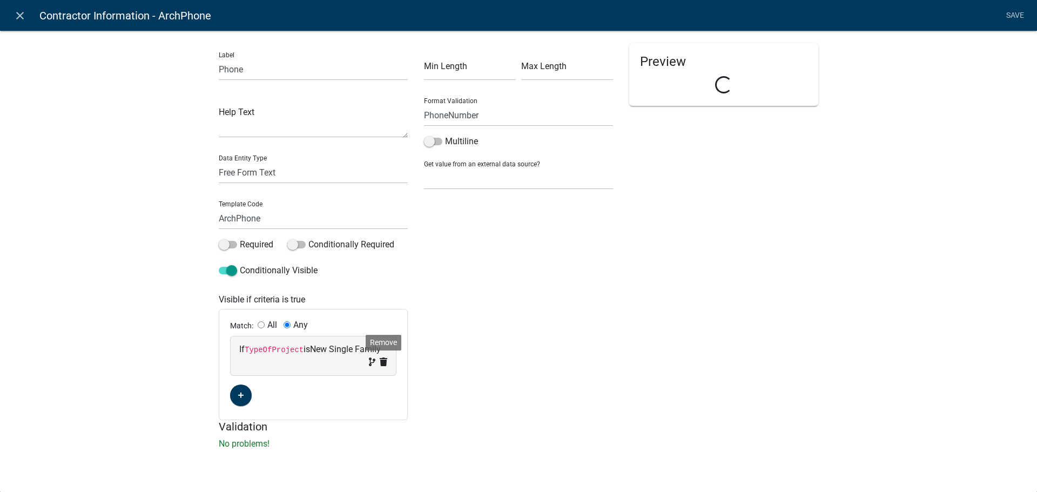
click at [385, 364] on icon at bounding box center [384, 361] width 8 height 9
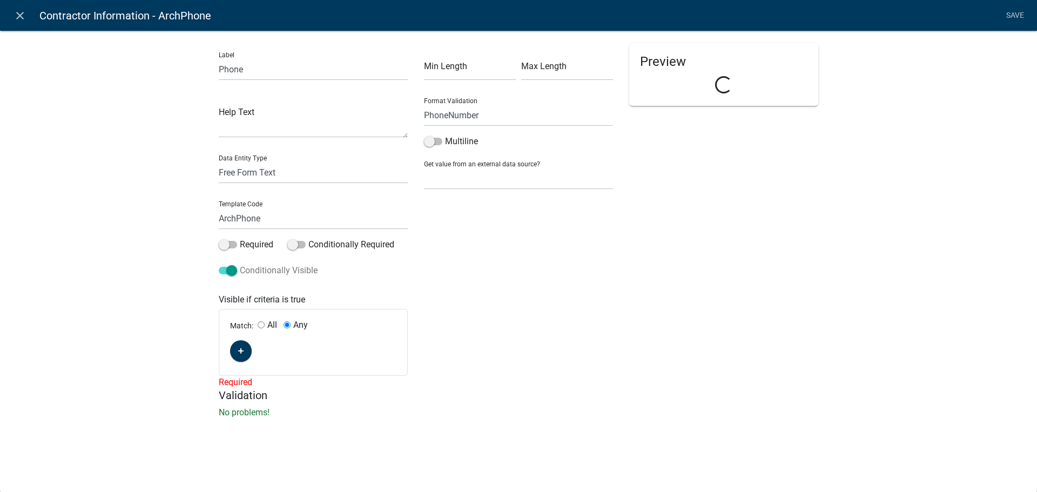
click at [235, 269] on span at bounding box center [228, 271] width 18 height 8
click at [240, 264] on input "Conditionally Visible" at bounding box center [240, 264] width 0 height 0
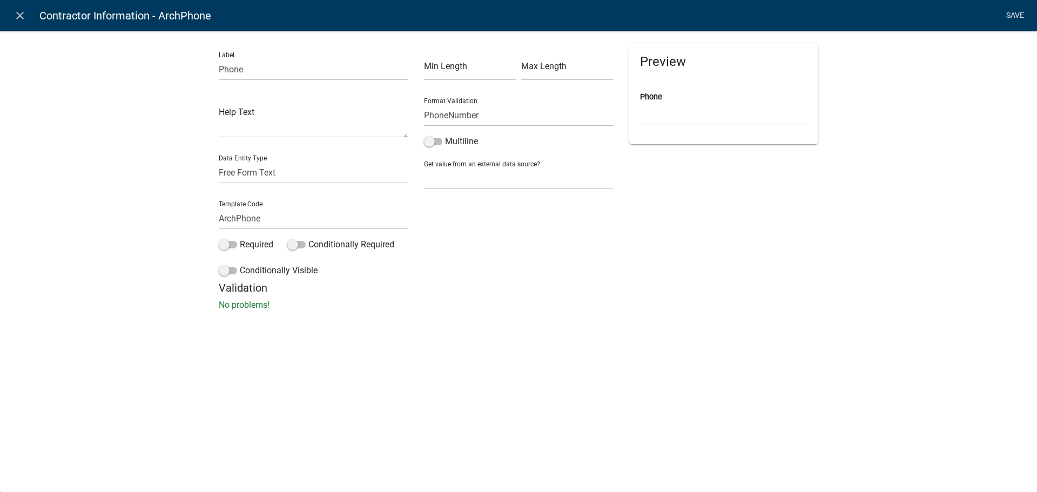
click at [1012, 10] on link "Save" at bounding box center [1014, 15] width 27 height 21
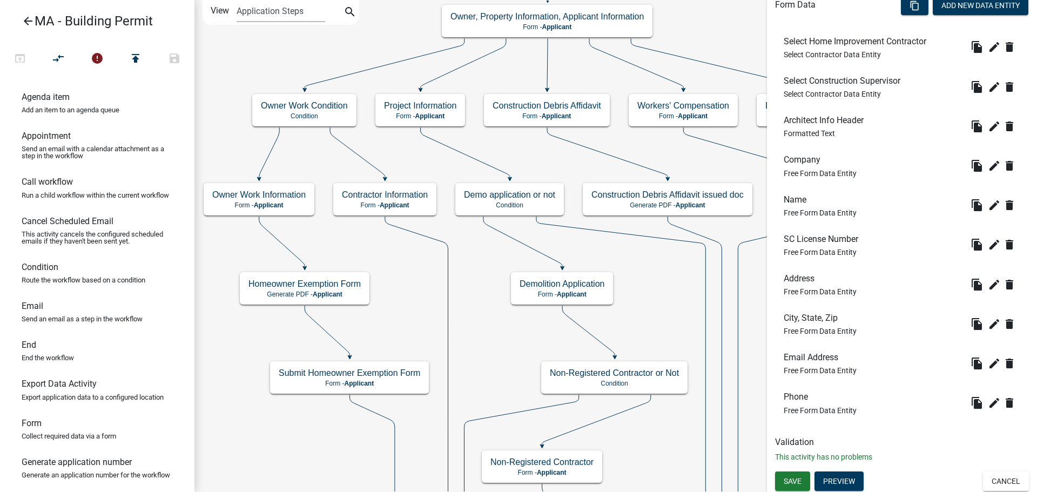
scroll to position [334, 0]
click at [785, 482] on span "Save" at bounding box center [792, 479] width 18 height 9
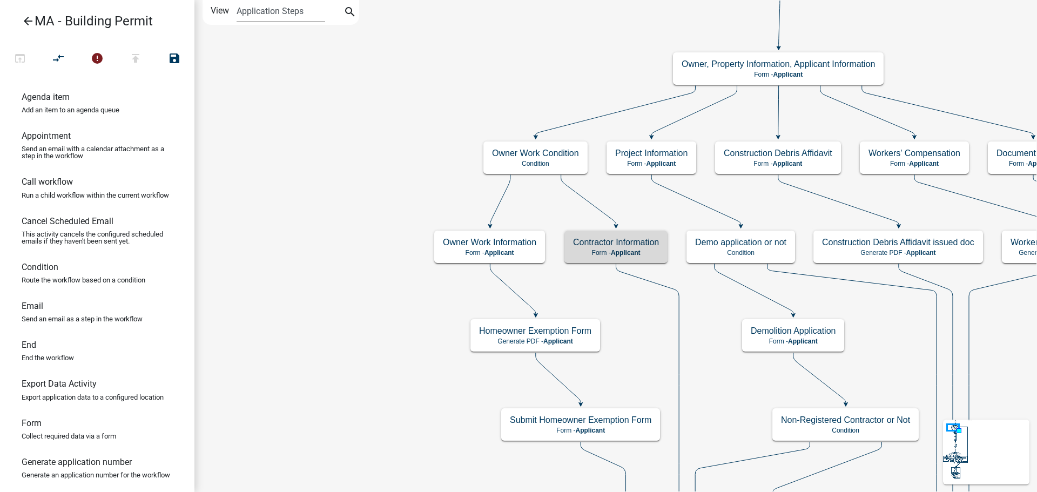
scroll to position [0, 0]
click at [588, 253] on p "Form - Applicant" at bounding box center [616, 253] width 86 height 8
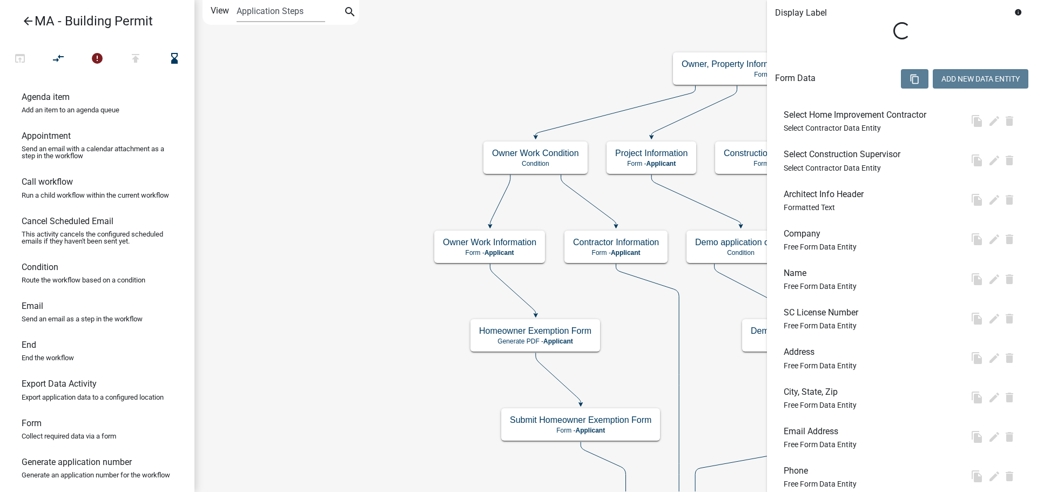
scroll to position [268, 0]
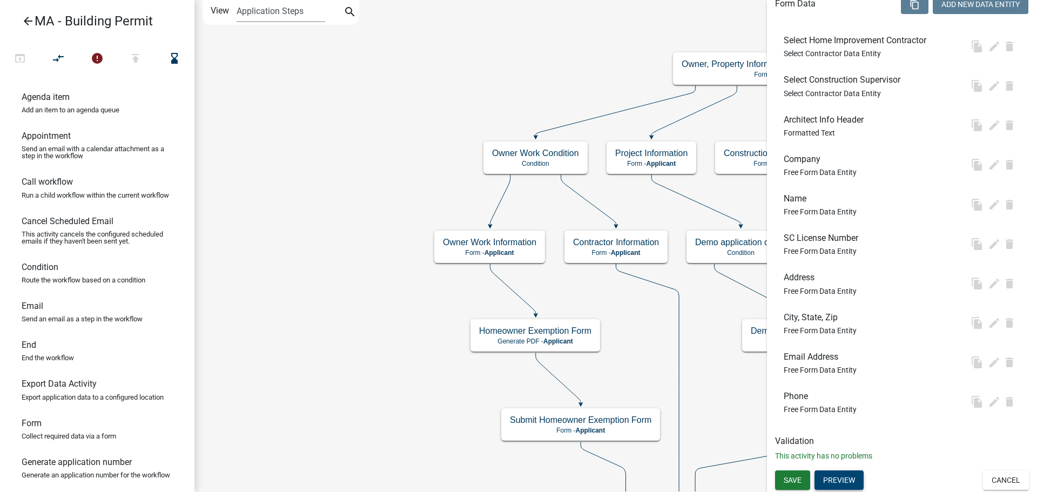
click at [843, 478] on button "Preview" at bounding box center [838, 479] width 49 height 19
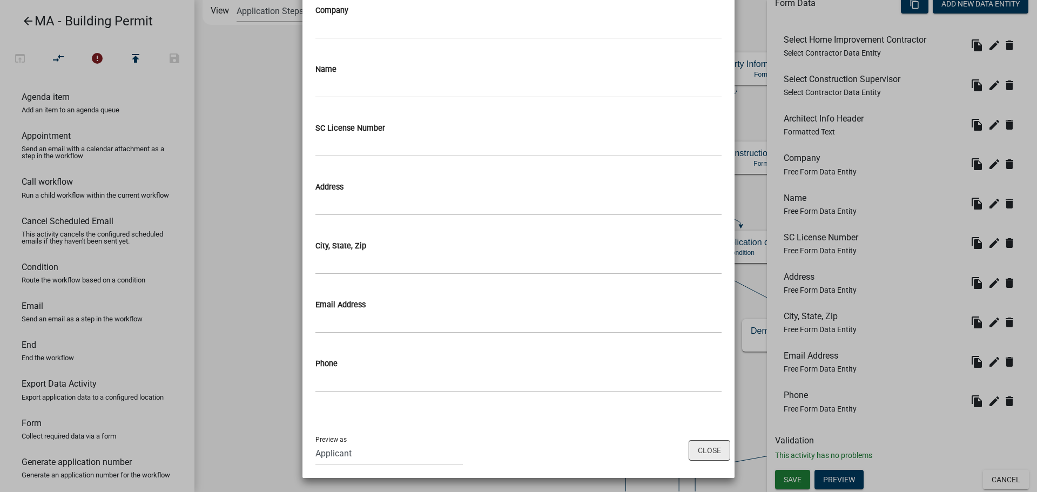
scroll to position [315, 0]
click at [714, 449] on button "Close" at bounding box center [709, 449] width 42 height 21
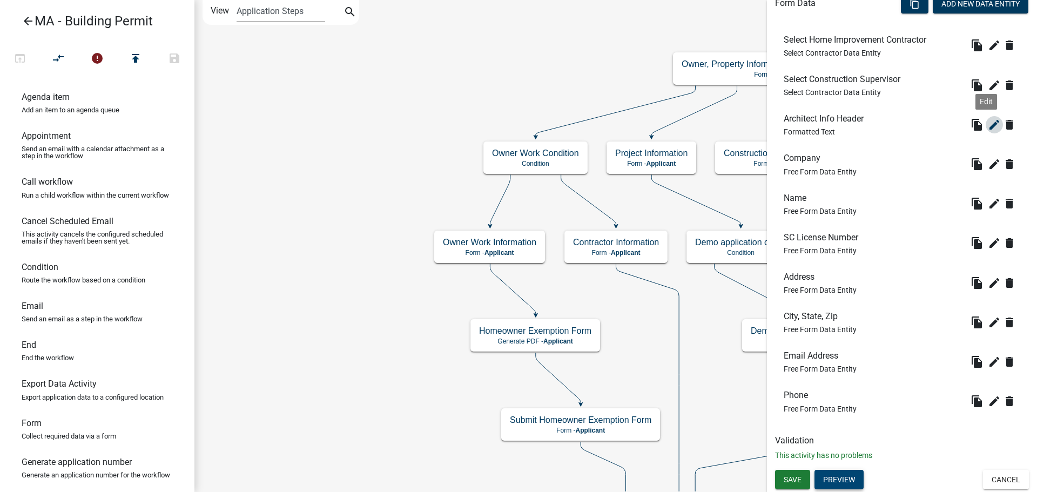
click at [987, 124] on icon "edit" at bounding box center [993, 124] width 13 height 13
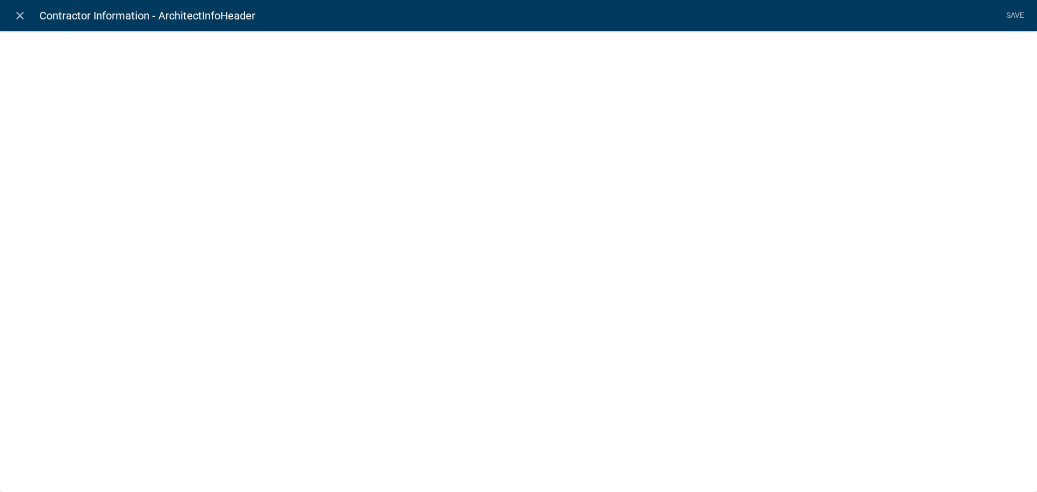
select select "rich-text"
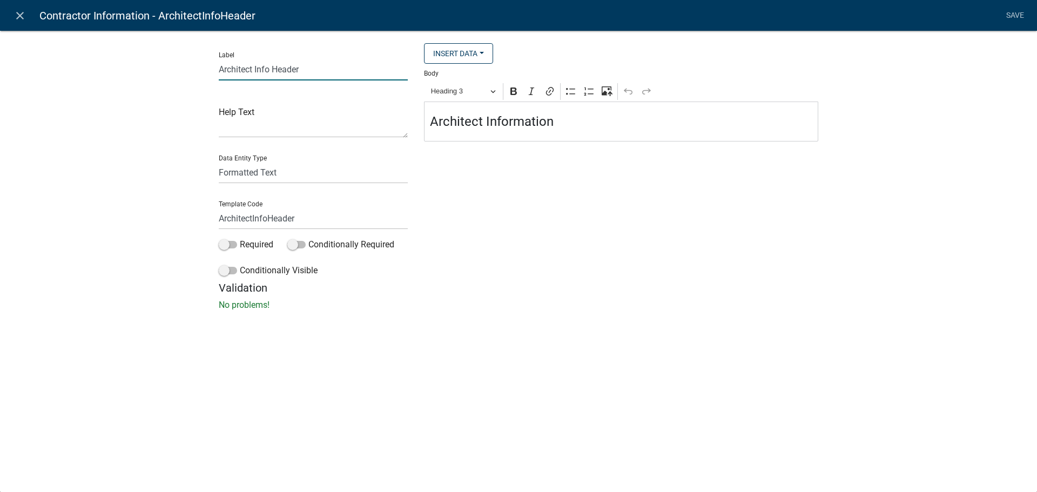
click at [295, 73] on input "Architect Info Header" at bounding box center [313, 69] width 189 height 22
click at [323, 72] on input "Architect Info Header" at bounding box center [313, 69] width 189 height 22
click at [252, 69] on input "Architect Info Header" at bounding box center [313, 69] width 189 height 22
type input "Architect/Engineer Info Header"
click at [482, 123] on h4 "Architect Information" at bounding box center [621, 122] width 383 height 16
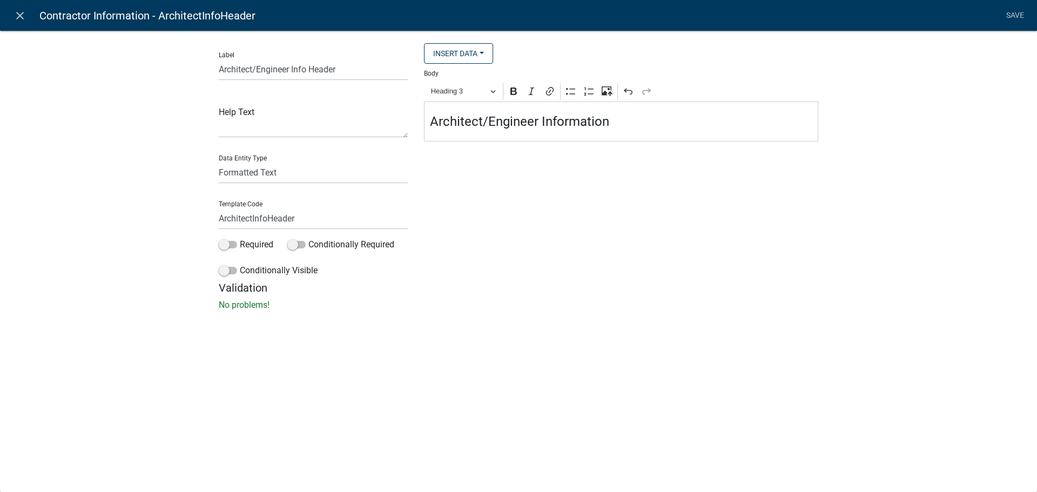
click at [528, 204] on div "Insert Data Size (Acres) Address Fee Recipients Applicant Address City Applican…" at bounding box center [621, 162] width 410 height 238
click at [1006, 15] on link "Save" at bounding box center [1014, 15] width 27 height 21
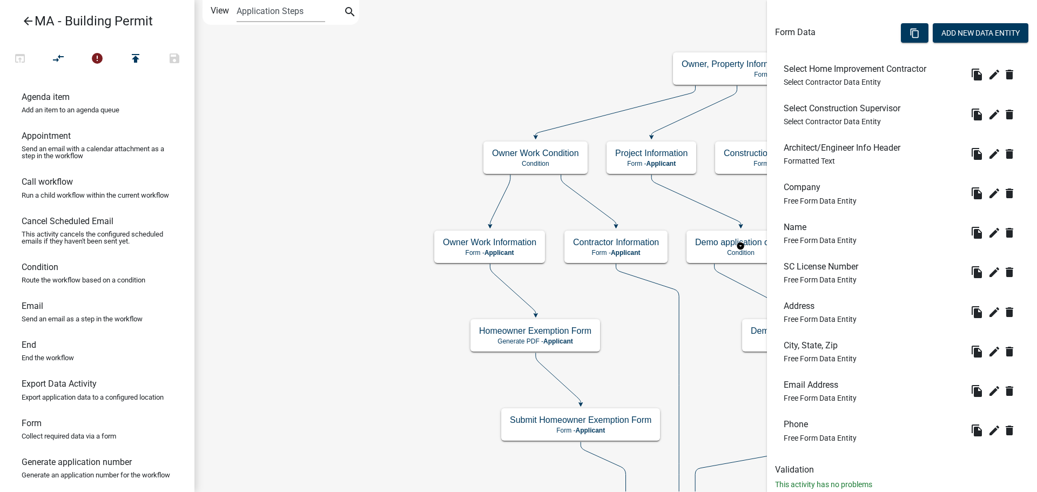
scroll to position [324, 0]
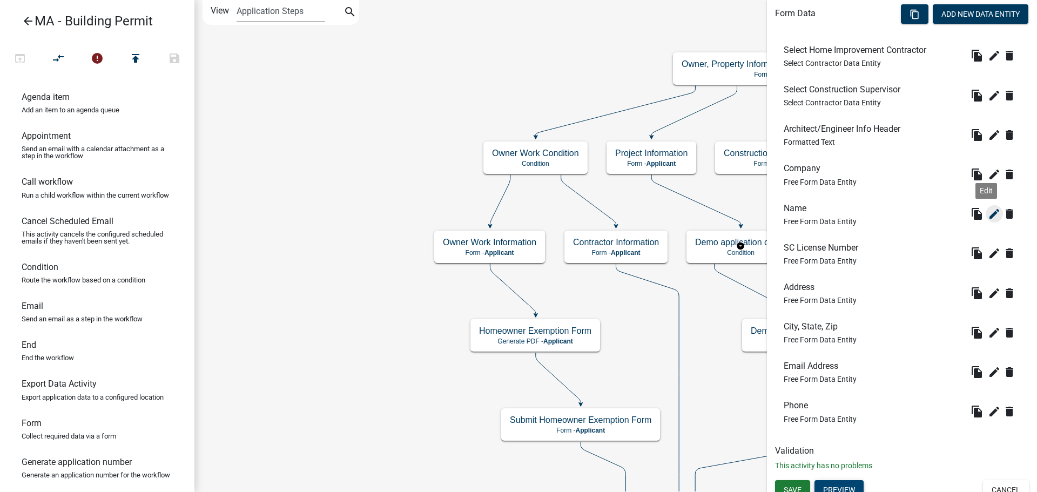
click at [987, 214] on icon "edit" at bounding box center [993, 213] width 13 height 13
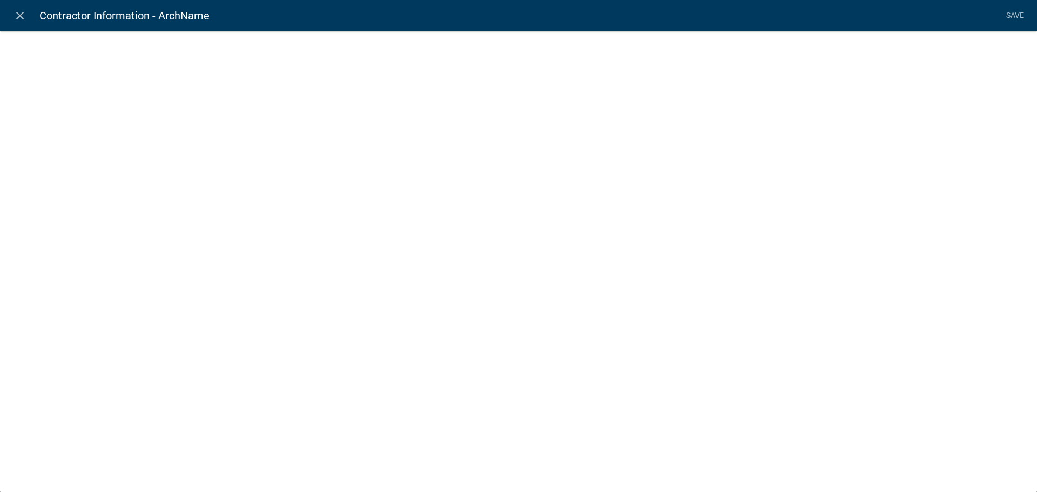
select select
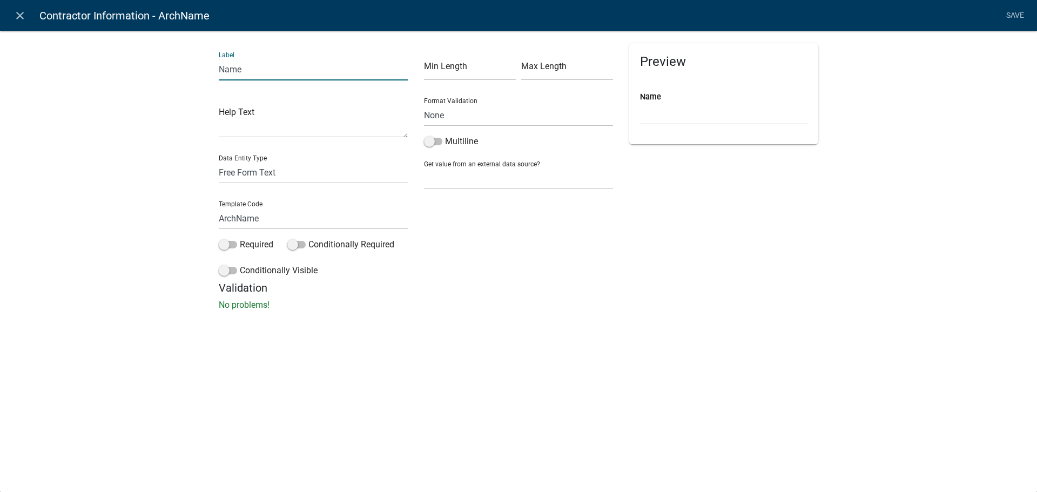
click at [279, 63] on input "Name" at bounding box center [313, 69] width 189 height 22
type input "Name (Registrant)"
click at [708, 208] on div "Preview Name (Registrant)" at bounding box center [723, 162] width 205 height 238
click at [1015, 19] on link "Save" at bounding box center [1014, 15] width 27 height 21
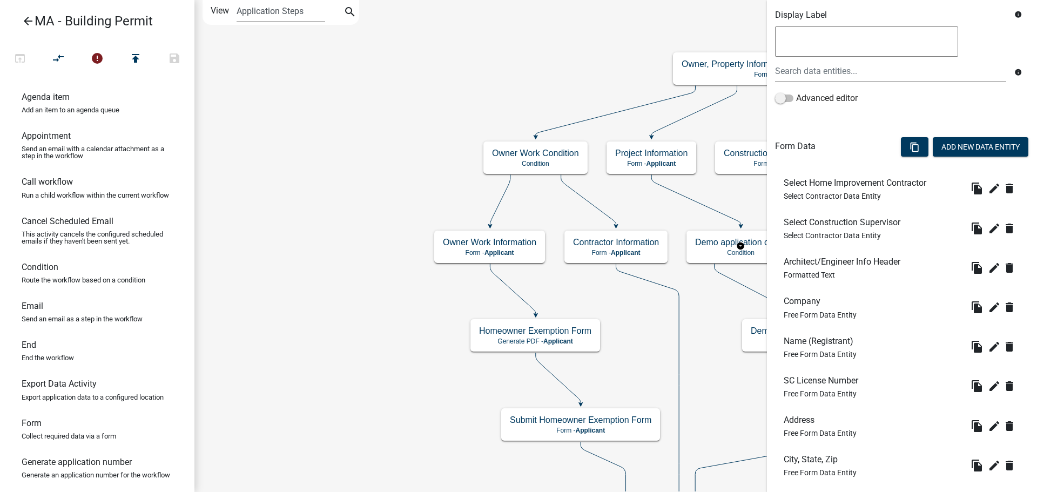
scroll to position [270, 0]
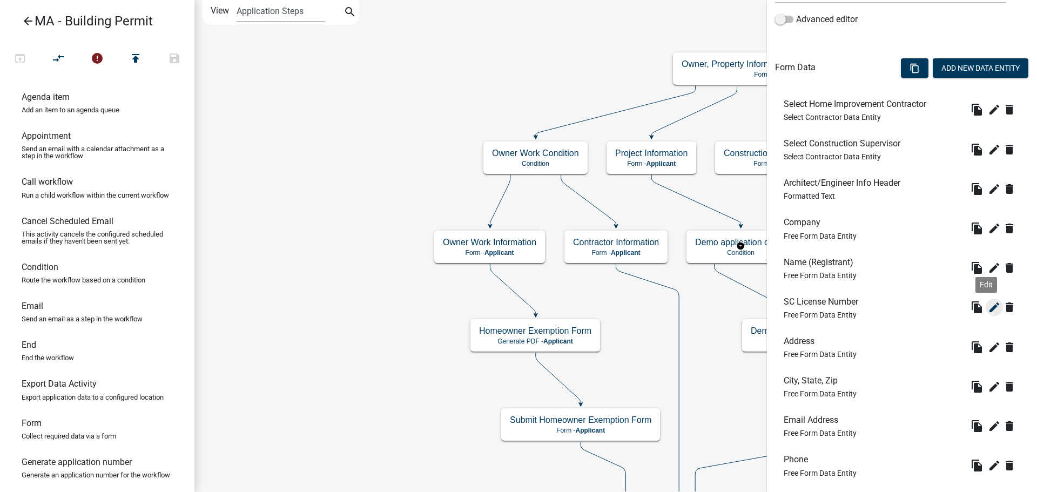
click at [988, 309] on icon "edit" at bounding box center [993, 307] width 13 height 13
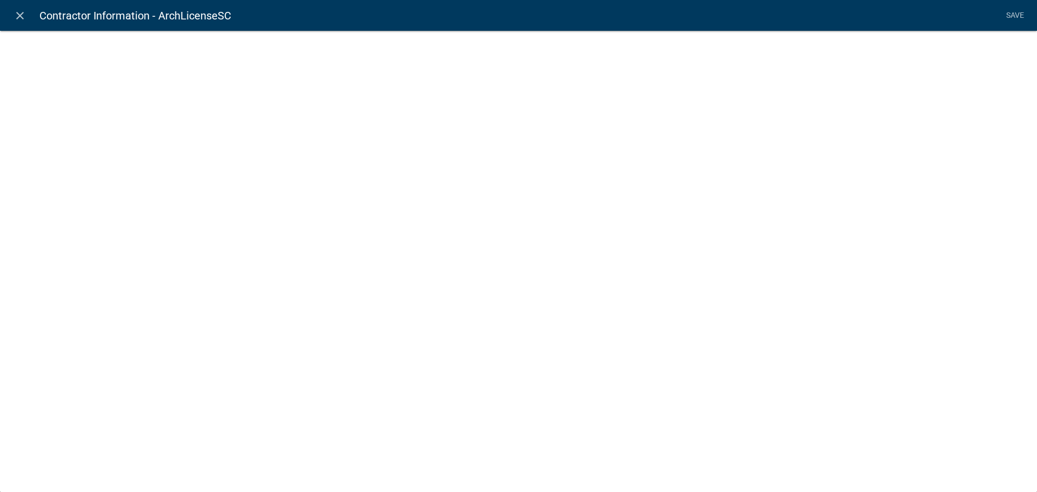
select select
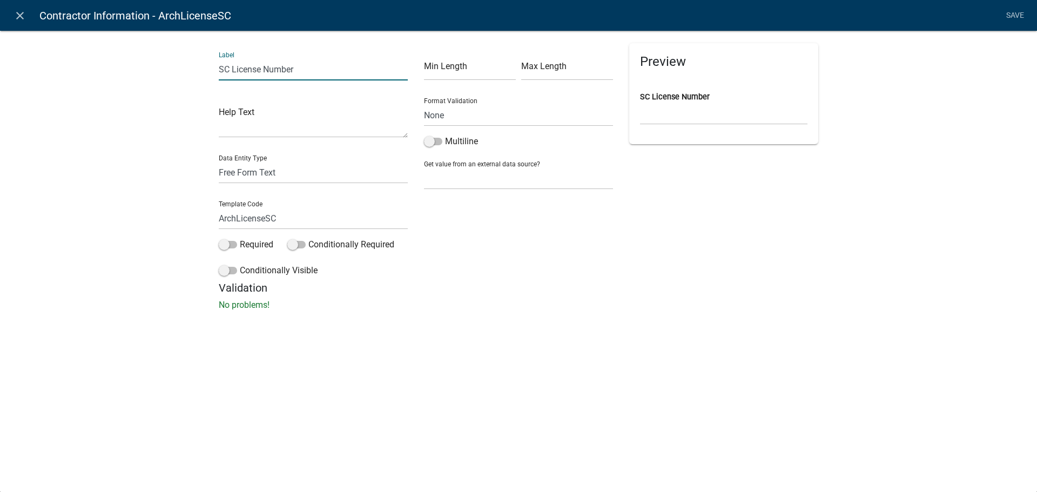
click at [254, 67] on input "SC License Number" at bounding box center [313, 69] width 189 height 22
type input "Registration Number"
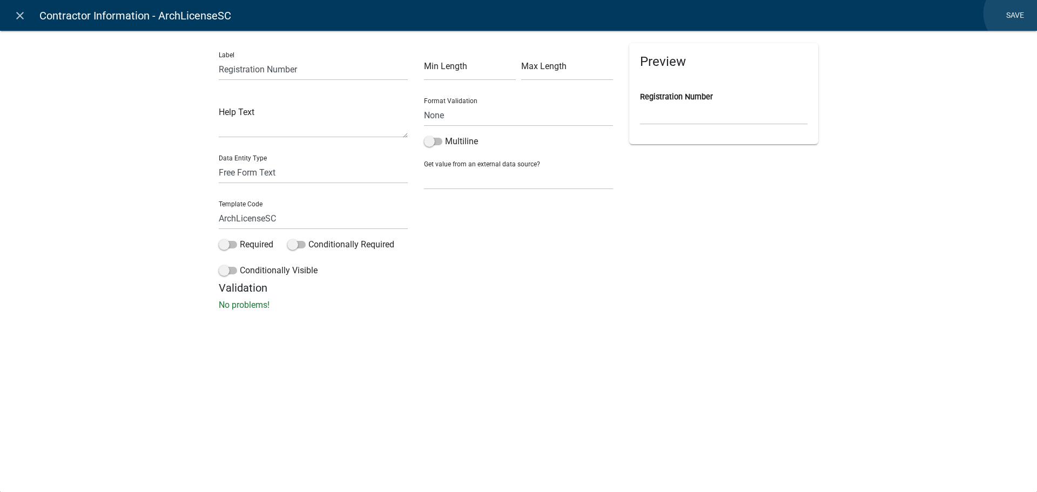
click at [1017, 13] on link "Save" at bounding box center [1014, 15] width 27 height 21
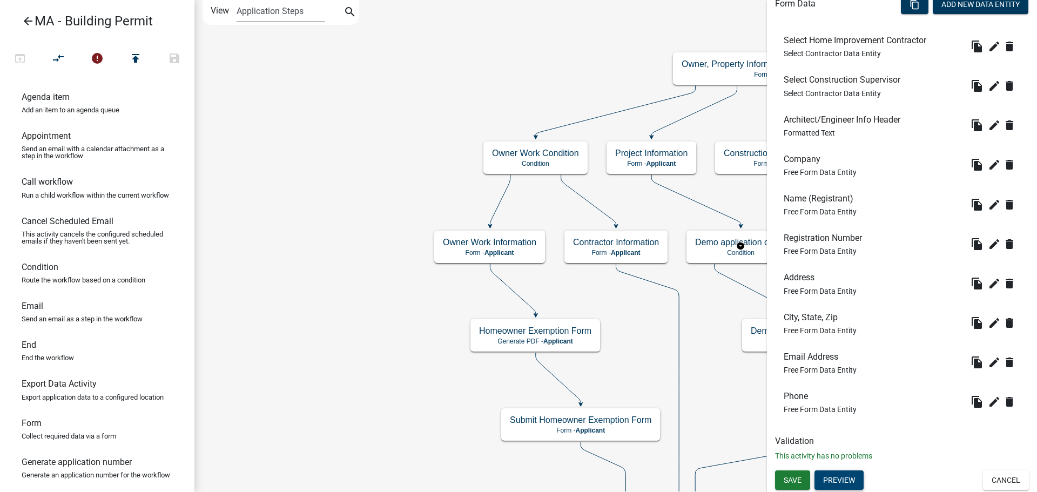
scroll to position [334, 0]
click at [987, 360] on icon "edit" at bounding box center [993, 361] width 13 height 13
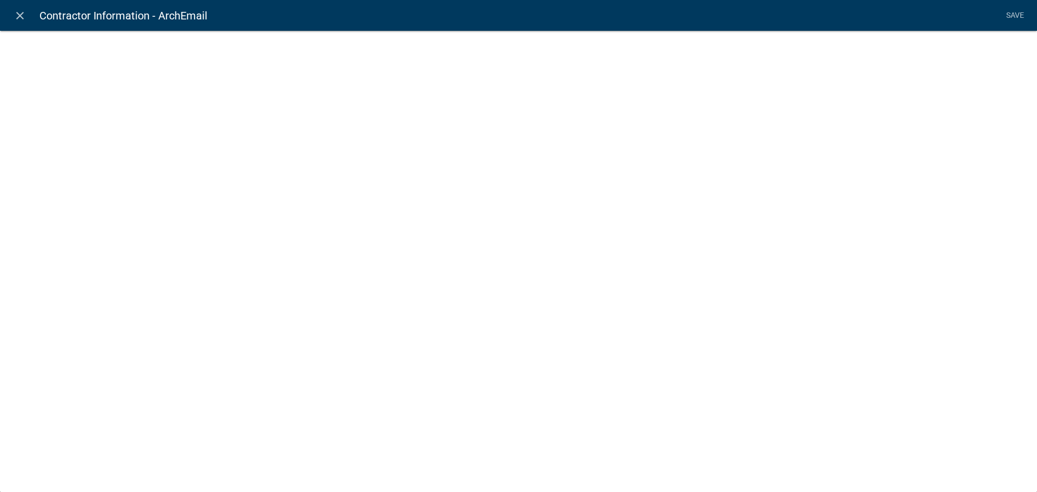
select select "0"
select select
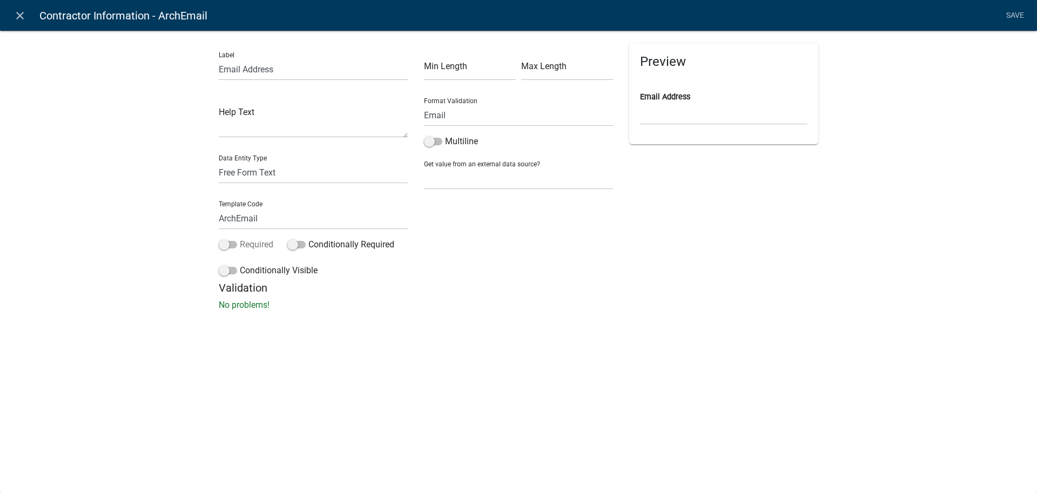
click at [258, 247] on label "Required" at bounding box center [246, 244] width 55 height 13
click at [240, 238] on input "Required" at bounding box center [240, 238] width 0 height 0
click at [1008, 15] on link "Save" at bounding box center [1014, 15] width 27 height 21
click at [1008, 15] on nav "close Contractor Information - ArchEmail Save" at bounding box center [518, 15] width 1037 height 31
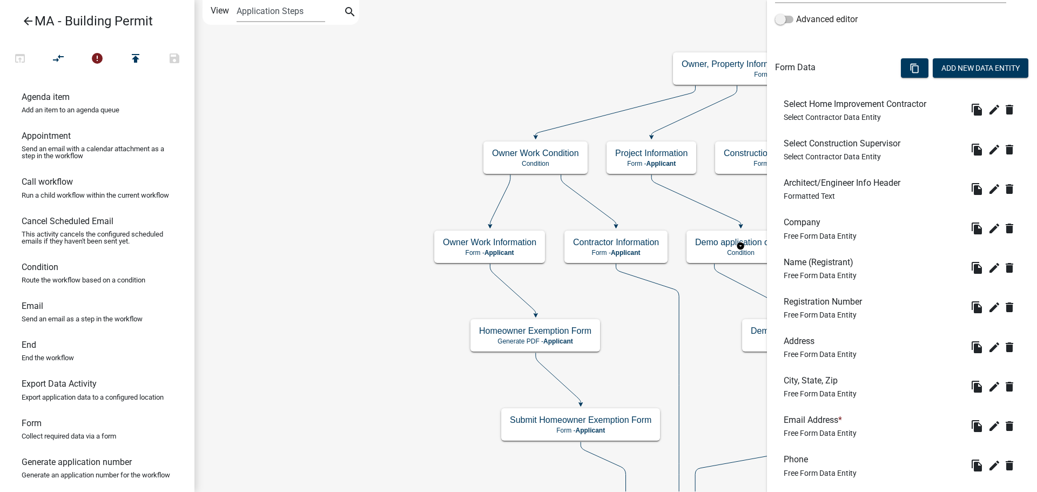
scroll to position [172, 0]
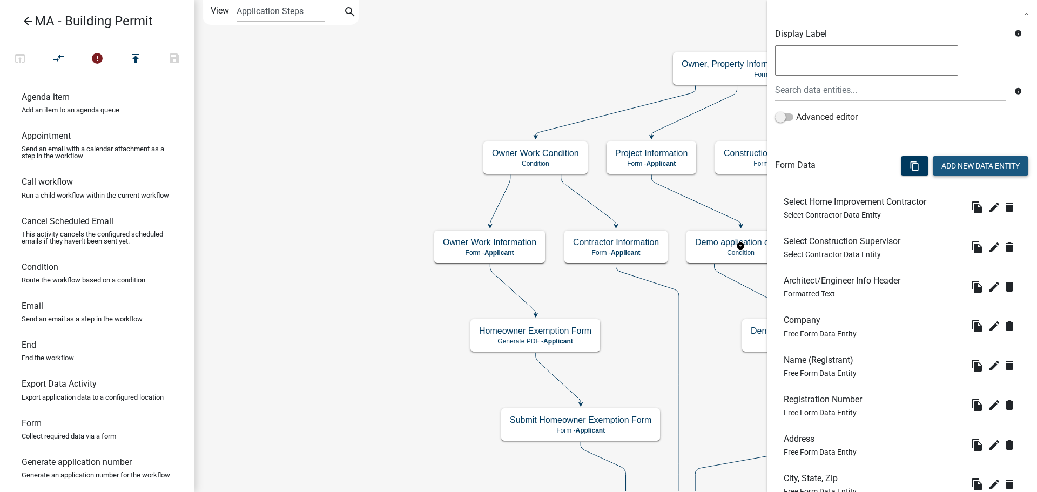
click at [962, 160] on button "Add New Data Entity" at bounding box center [980, 165] width 96 height 19
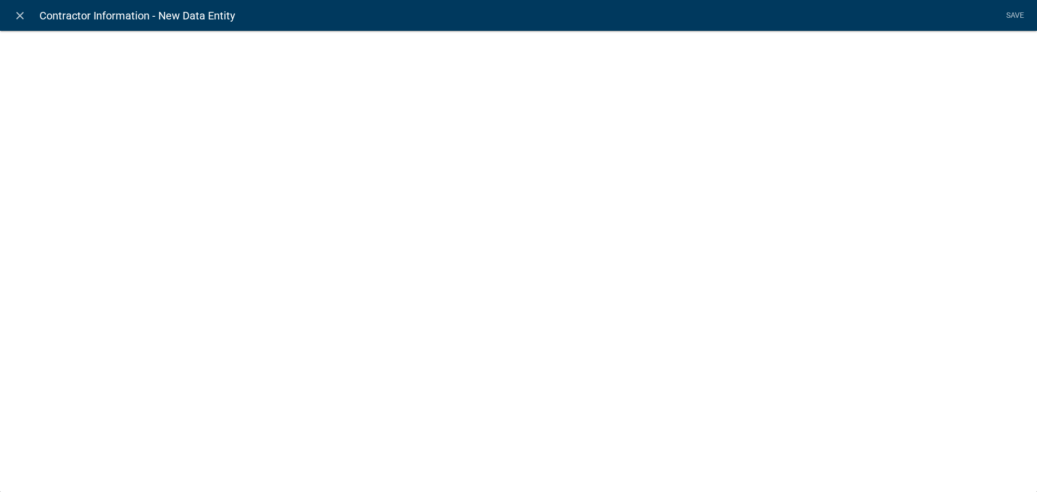
select select
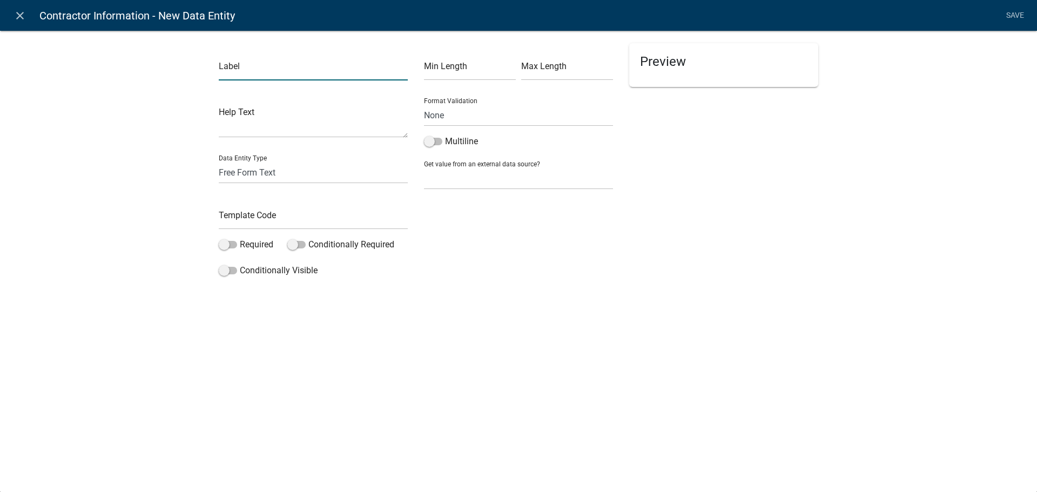
click at [298, 69] on input "text" at bounding box center [313, 69] width 189 height 22
type input "Expiration Date"
click at [300, 174] on select "Free Form Text Document Display Entity Value Fee Numeric Data Date Map Sketch D…" at bounding box center [313, 172] width 189 height 22
select select "date"
click at [219, 161] on select "Free Form Text Document Display Entity Value Fee Numeric Data Date Map Sketch D…" at bounding box center [313, 172] width 189 height 22
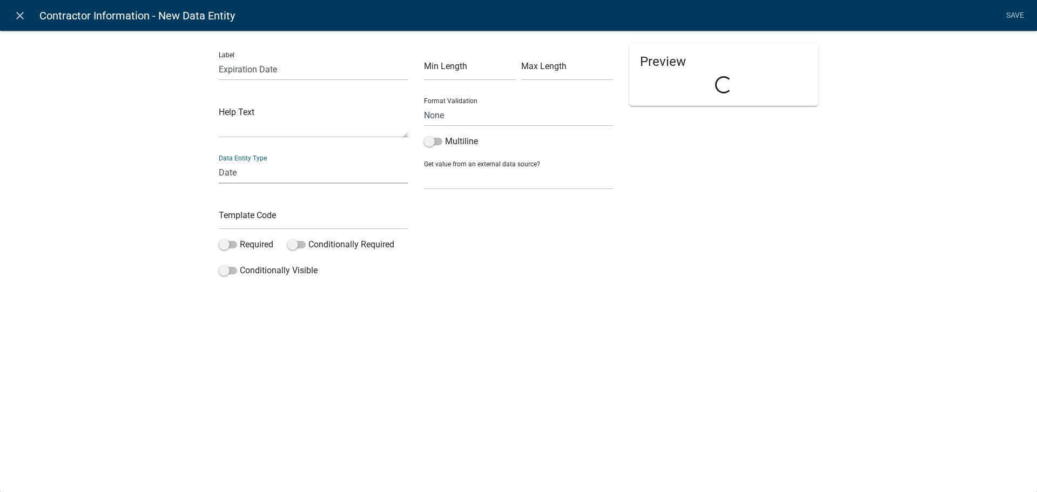
select select "date"
select select
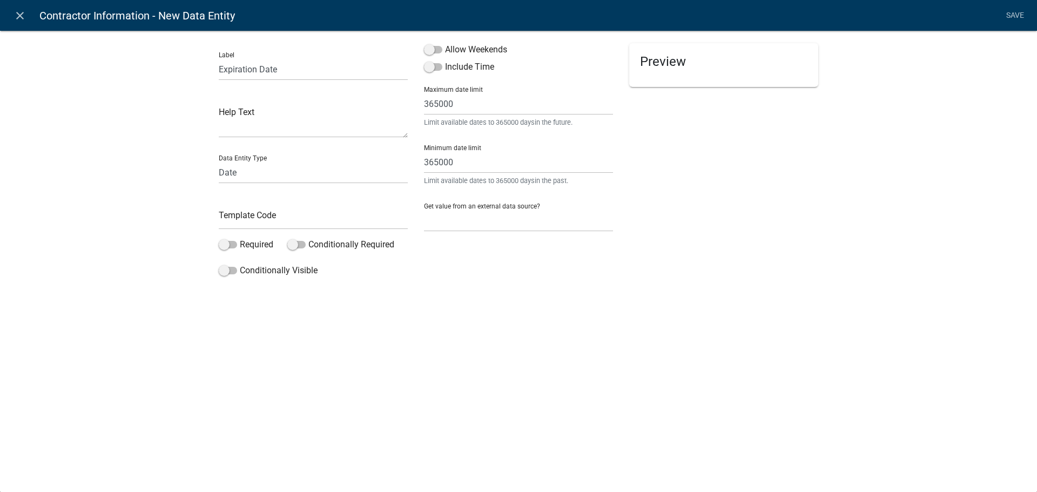
click at [644, 150] on div "Preview" at bounding box center [723, 162] width 205 height 238
click at [631, 293] on div "Label Expiration Date Help Text Data Entity Type Free Form Text Document Displa…" at bounding box center [518, 158] width 1037 height 291
click at [429, 49] on span at bounding box center [433, 50] width 18 height 8
click at [445, 43] on input "Allow Weekends" at bounding box center [445, 43] width 0 height 0
click at [820, 263] on div "Preview Loading..." at bounding box center [723, 162] width 205 height 238
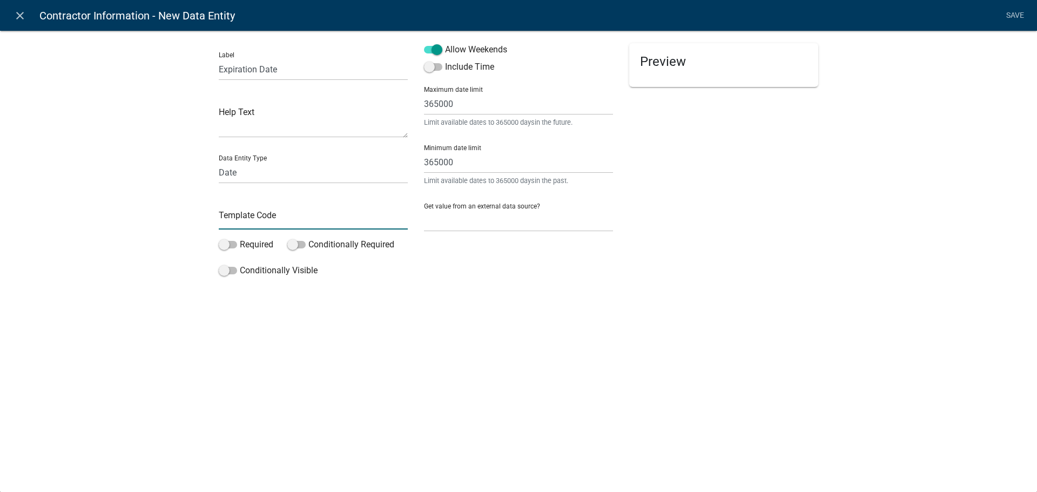
click at [305, 220] on input "text" at bounding box center [313, 218] width 189 height 22
type input "ArchExpDate"
click at [670, 308] on div "close Contractor Information - New Data Entity Save Label Expiration Date Help …" at bounding box center [518, 246] width 1037 height 492
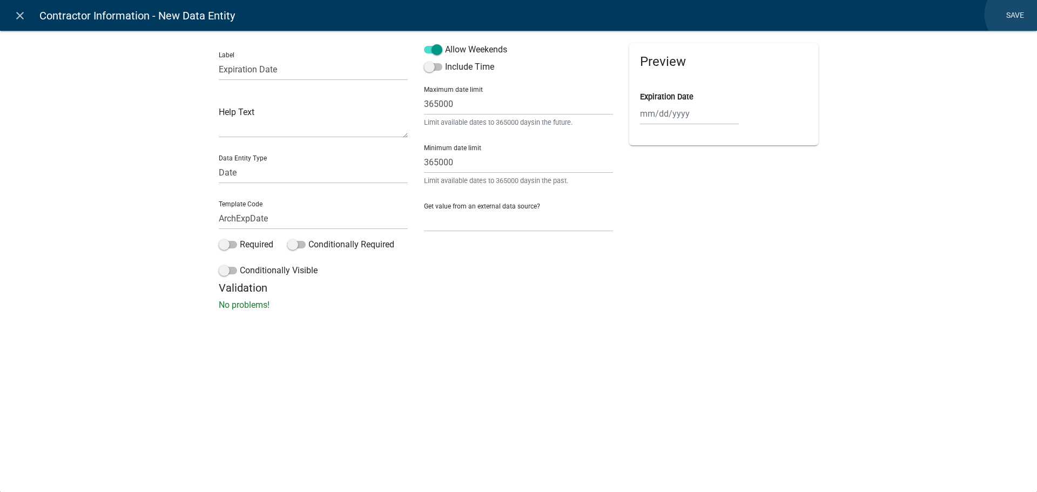
click at [1018, 14] on link "Save" at bounding box center [1014, 15] width 27 height 21
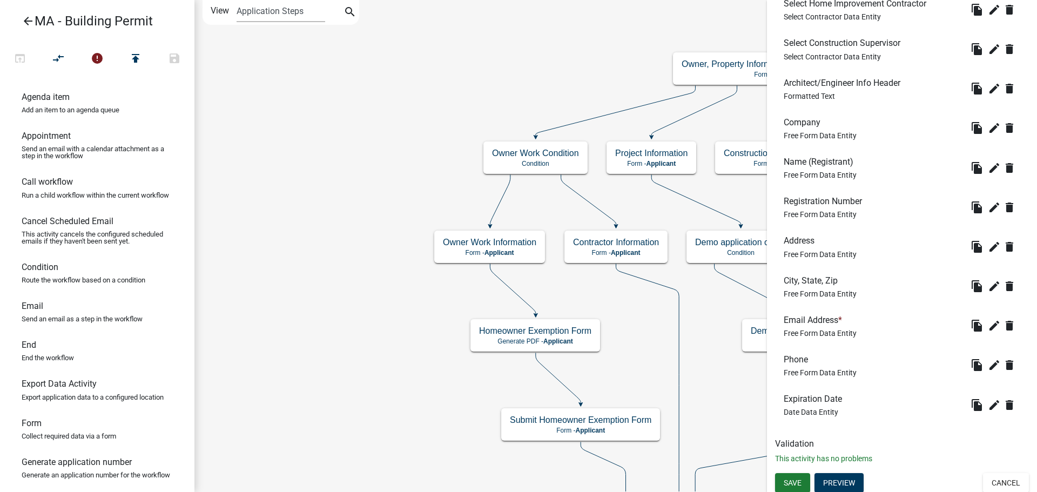
scroll to position [374, 0]
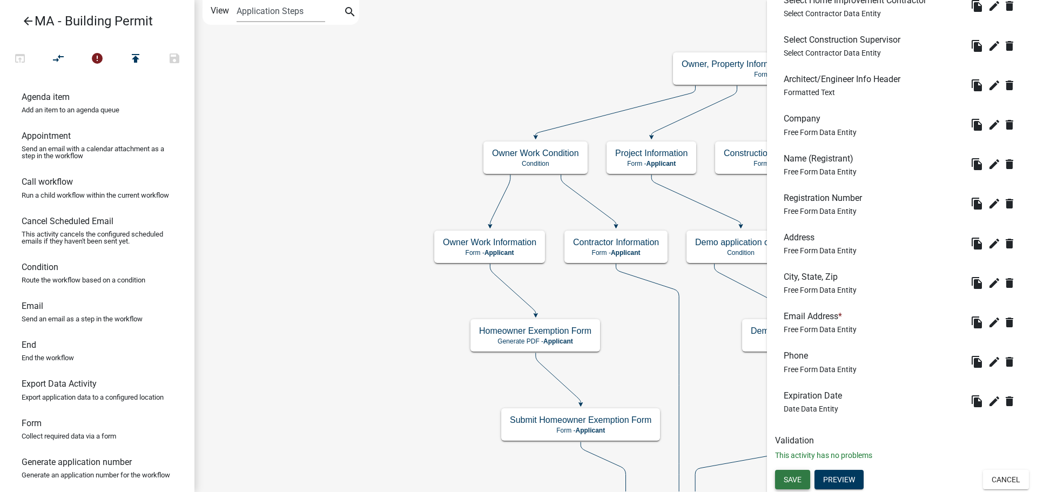
click at [792, 479] on span "Save" at bounding box center [792, 479] width 18 height 9
